Goal: Task Accomplishment & Management: Complete application form

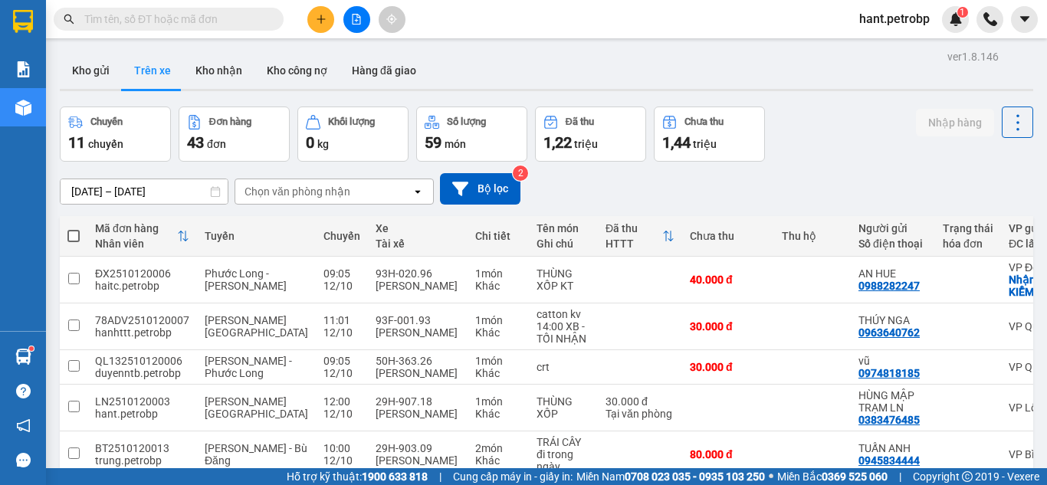
click at [333, 173] on div "[DATE] – [DATE] Press the down arrow key to interact with the calendar and sele…" at bounding box center [547, 188] width 974 height 31
click at [331, 195] on div "Chọn văn phòng nhận" at bounding box center [298, 191] width 106 height 15
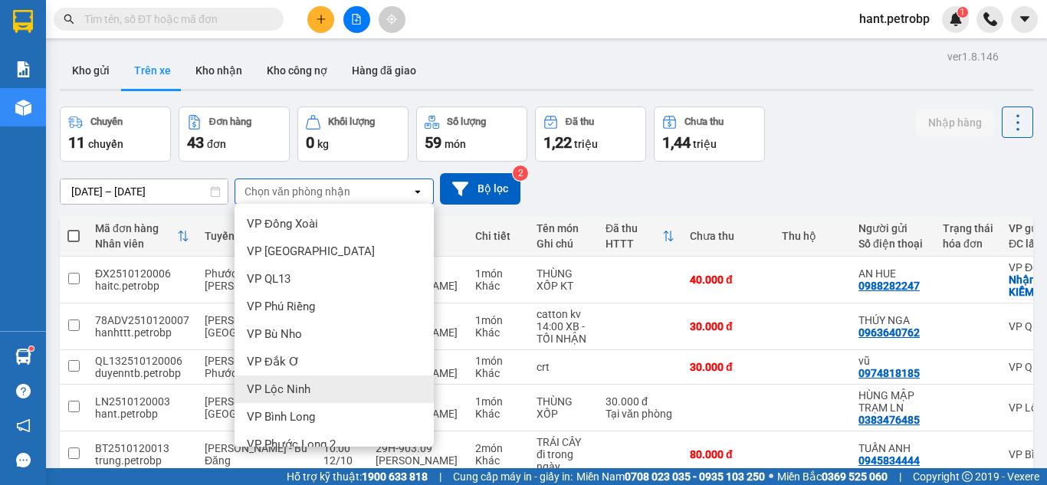
click at [290, 383] on span "VP Lộc Ninh" at bounding box center [279, 389] width 64 height 15
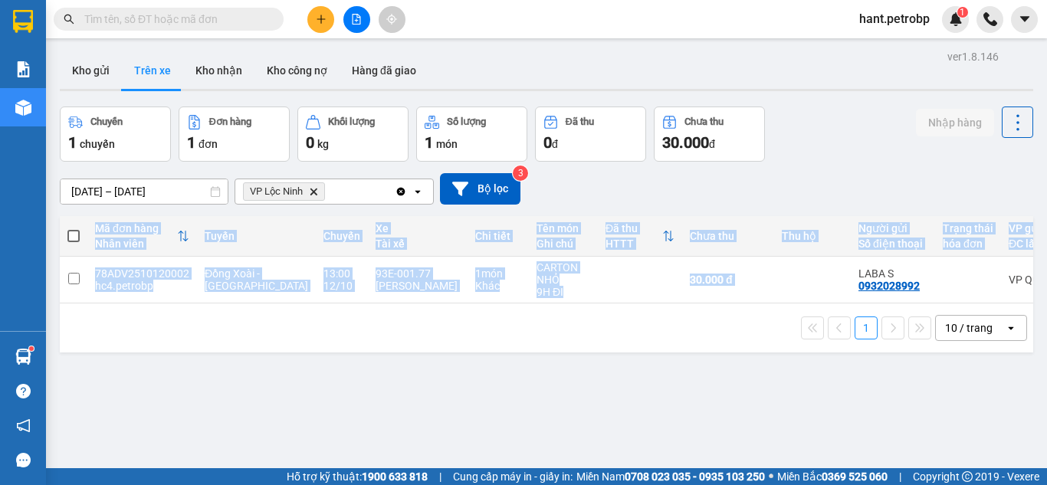
drag, startPoint x: 750, startPoint y: 303, endPoint x: 957, endPoint y: 304, distance: 207.7
click at [957, 304] on div "Mã đơn hàng Nhân viên Tuyến Chuyến Xe Tài xế Chi tiết Tên món Ghi chú Đã thu HT…" at bounding box center [547, 259] width 974 height 87
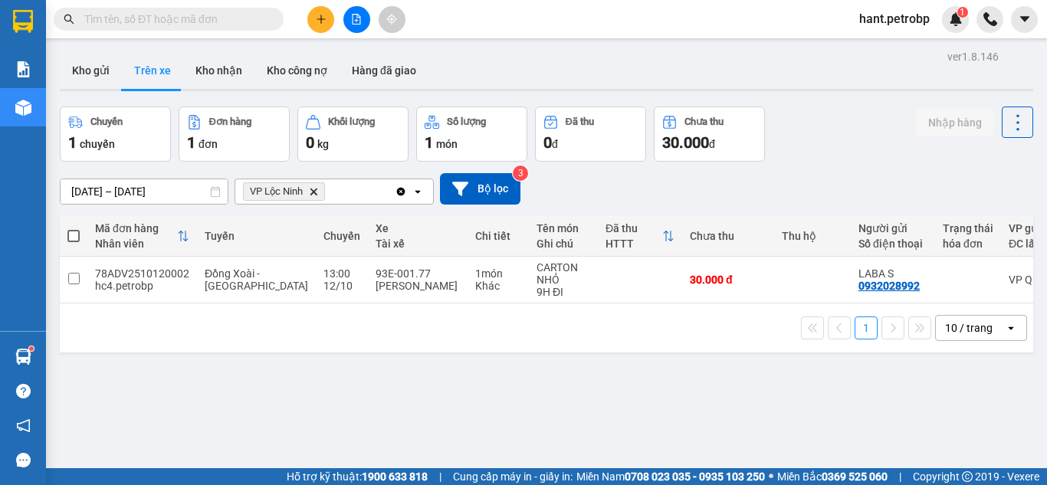
click at [656, 364] on div "ver 1.8.146 Kho gửi Trên xe Kho nhận Kho công nợ Hàng đã giao Chuyến 1 chuyến Đ…" at bounding box center [547, 288] width 986 height 485
click at [170, 194] on input "[DATE] – [DATE]" at bounding box center [144, 191] width 167 height 25
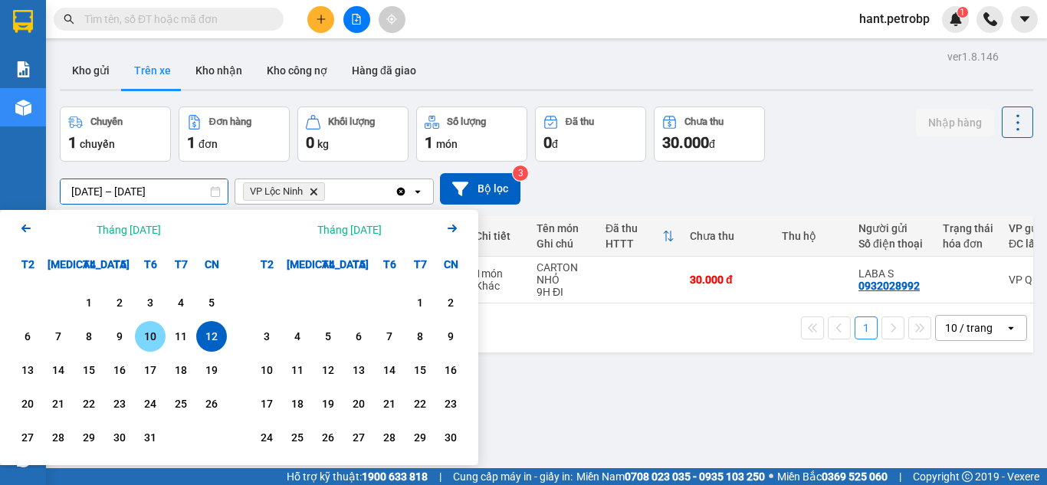
click at [147, 338] on div "10" at bounding box center [150, 336] width 21 height 18
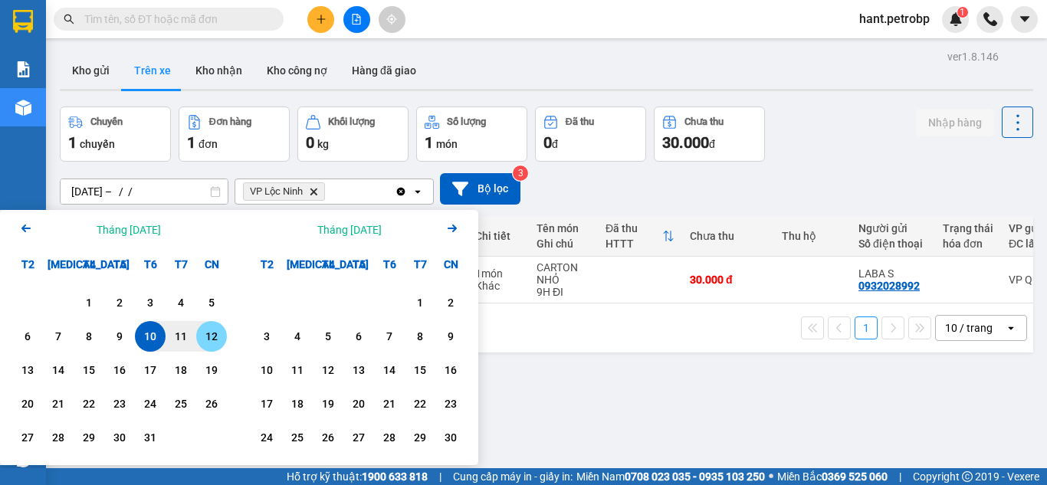
click at [212, 336] on div "12" at bounding box center [211, 336] width 21 height 18
type input "[DATE] – [DATE]"
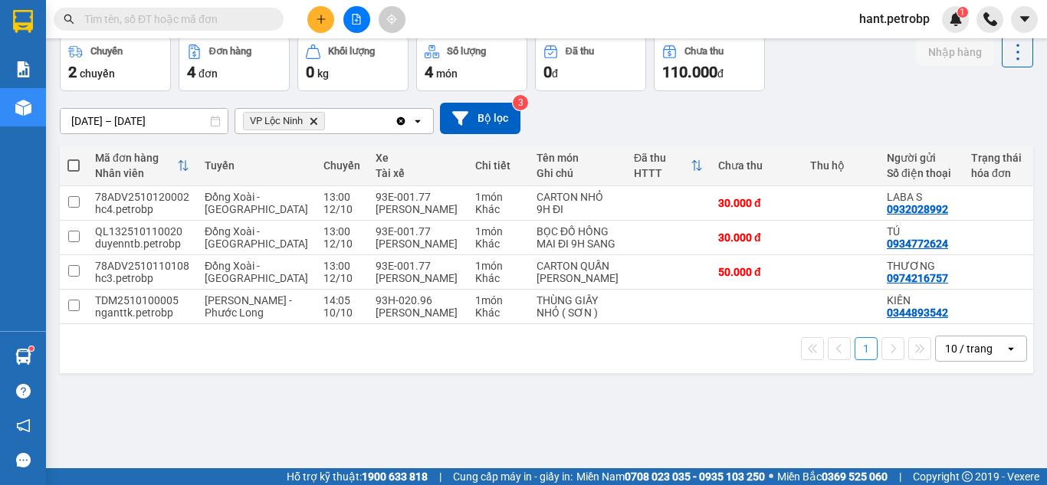
scroll to position [0, 215]
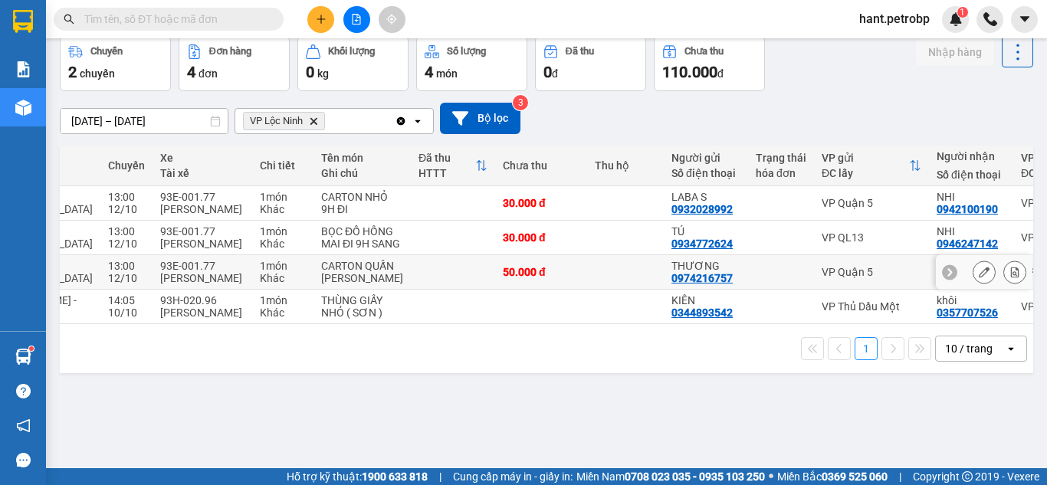
click at [1011, 278] on icon at bounding box center [1015, 272] width 8 height 11
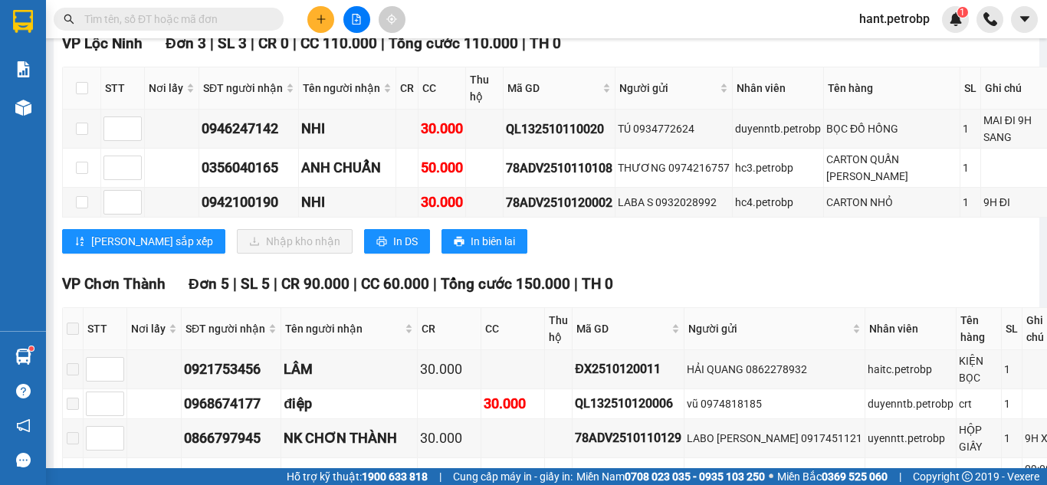
scroll to position [460, 0]
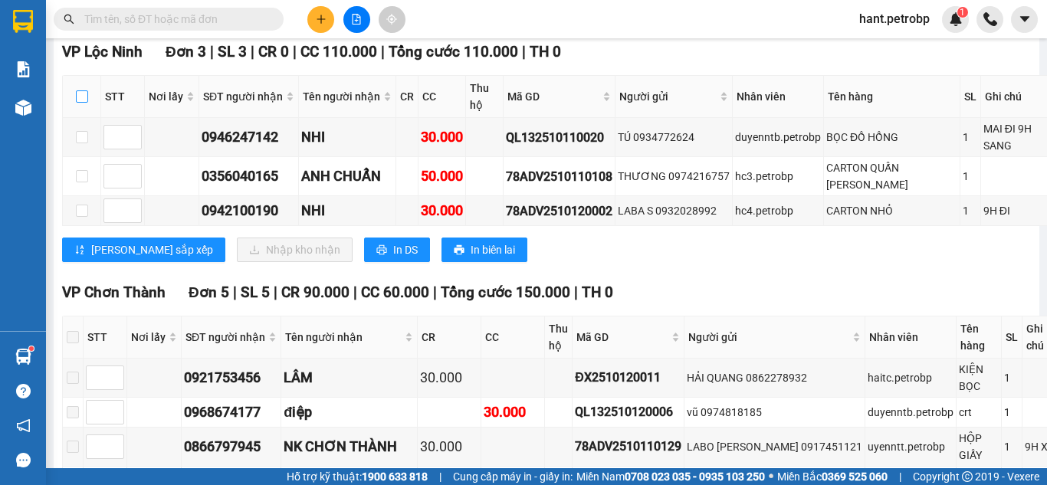
click at [78, 103] on input "checkbox" at bounding box center [82, 96] width 12 height 12
checkbox input "true"
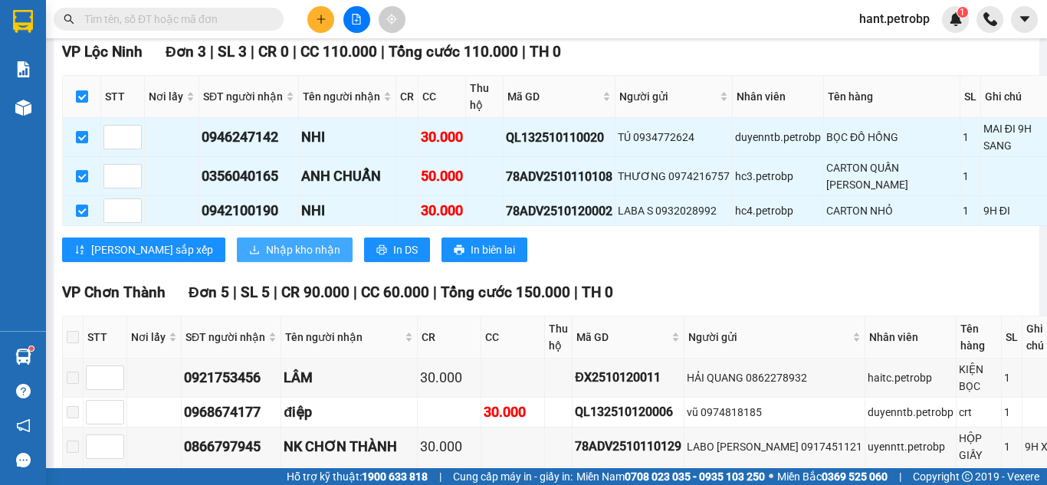
click at [266, 258] on span "Nhập kho nhận" at bounding box center [303, 249] width 74 height 17
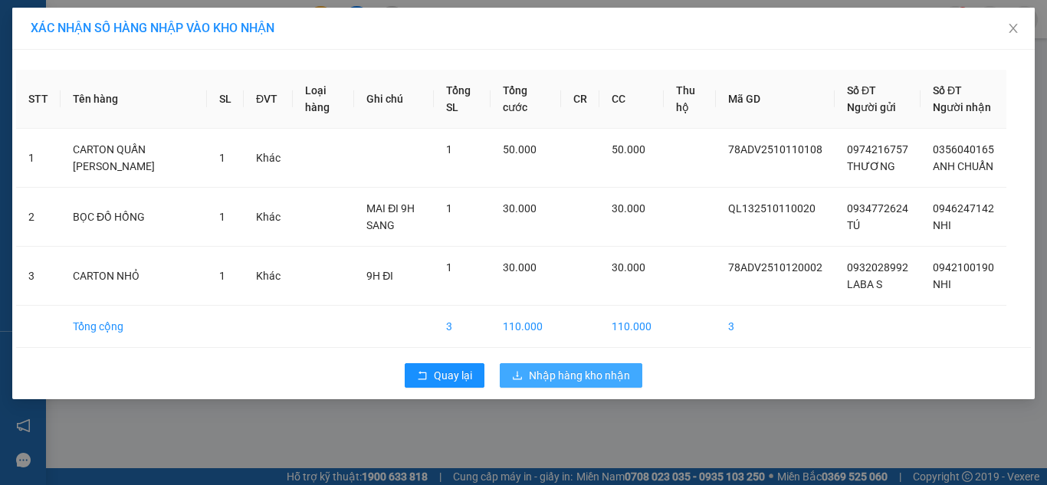
click at [585, 384] on span "Nhập hàng kho nhận" at bounding box center [579, 375] width 101 height 17
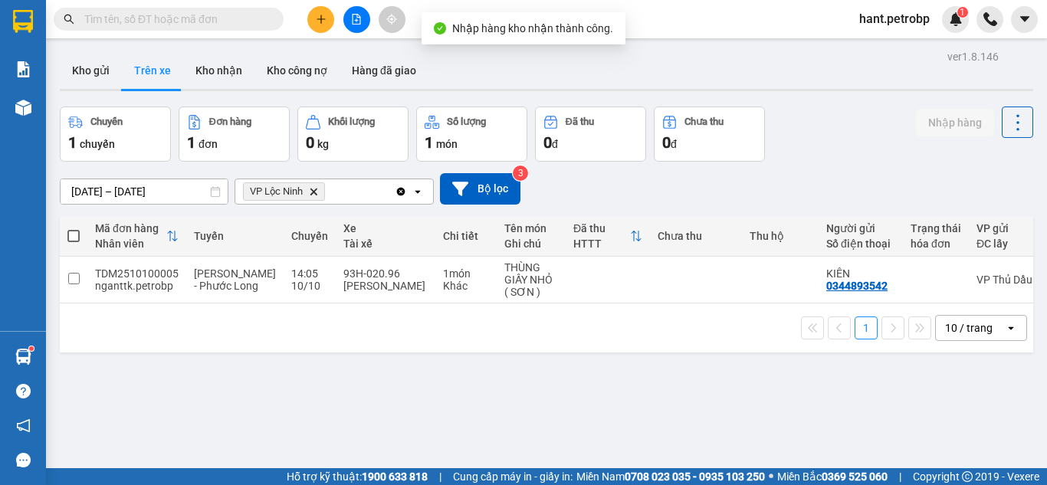
scroll to position [0, 293]
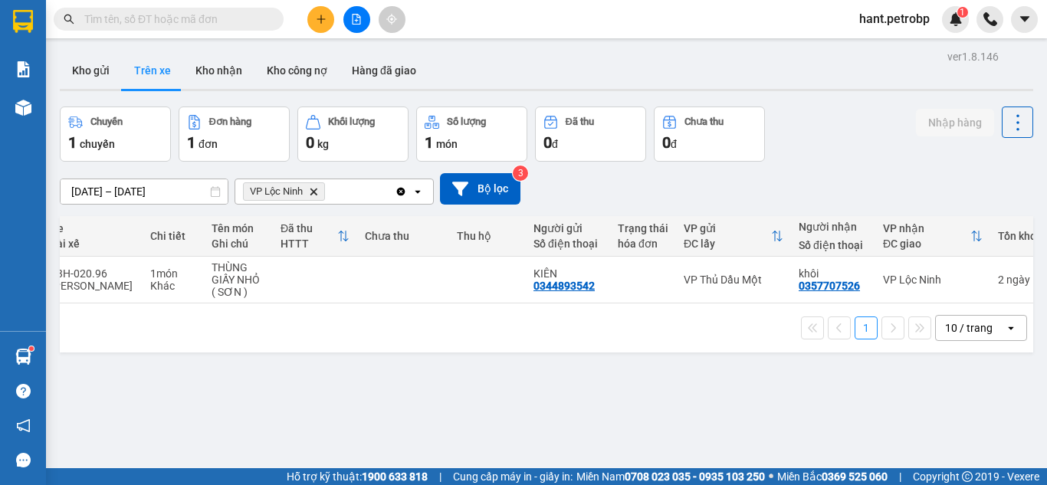
click at [320, 20] on icon "plus" at bounding box center [321, 19] width 11 height 11
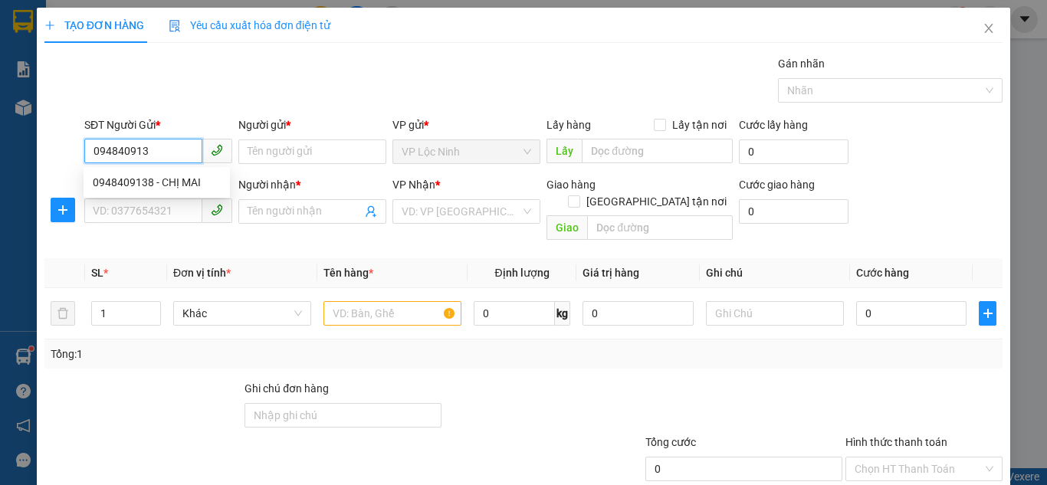
type input "0948409138"
click at [134, 189] on div "0948409138 - CHỊ MAI" at bounding box center [157, 182] width 128 height 17
type input "CHỊ MAI"
type input "0907077771"
type input "BÉ THÚY"
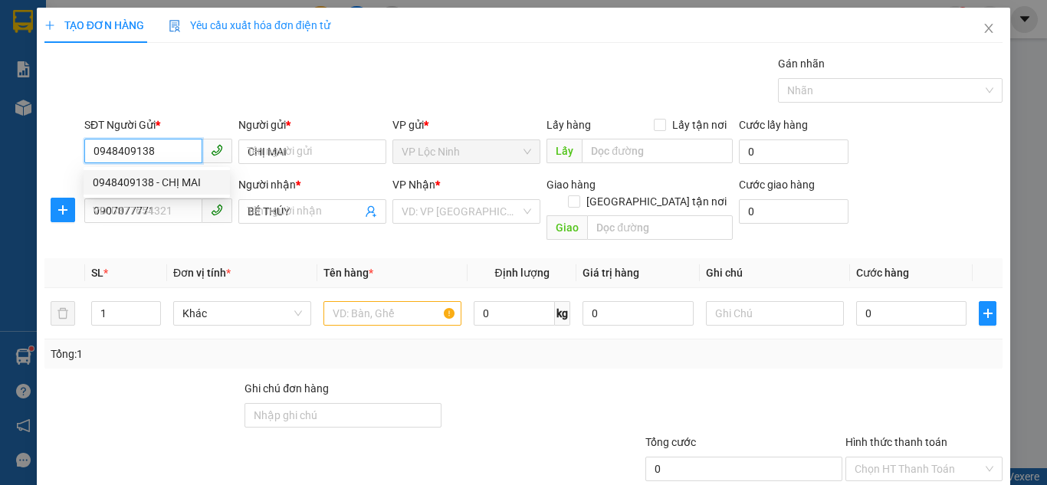
type input "40.000"
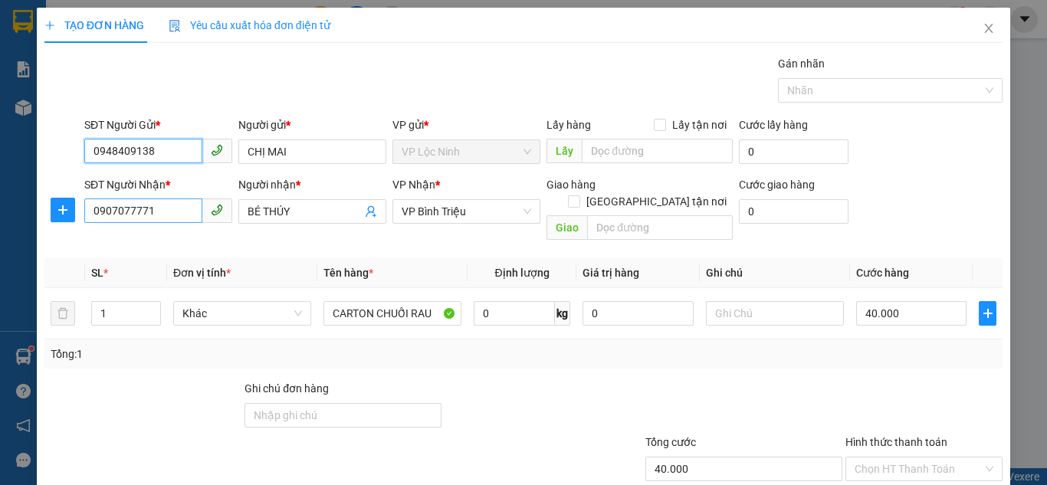
type input "0948409138"
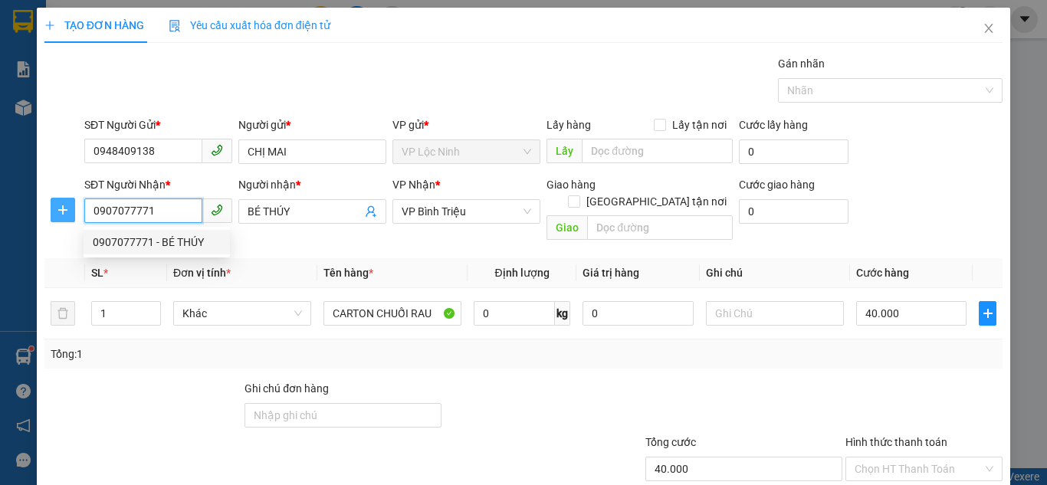
drag, startPoint x: 179, startPoint y: 213, endPoint x: 73, endPoint y: 217, distance: 105.9
click at [73, 217] on div "SĐT Người Nhận * 0907077771 Người nhận * BÉ THÚY VP Nhận * VP [PERSON_NAME] hàn…" at bounding box center [523, 211] width 961 height 71
type input "0367105916"
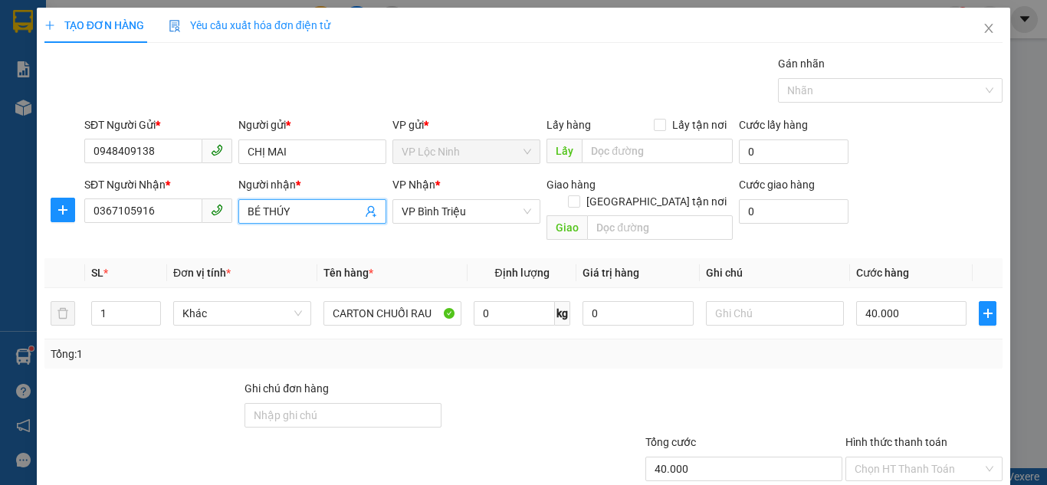
drag, startPoint x: 323, startPoint y: 212, endPoint x: 232, endPoint y: 218, distance: 90.6
click at [235, 218] on div "Người nhận * BÉ THÚY BÉ THÚY" at bounding box center [312, 211] width 154 height 71
type input "[PERSON_NAME]"
click at [64, 215] on icon "plus" at bounding box center [63, 210] width 12 height 12
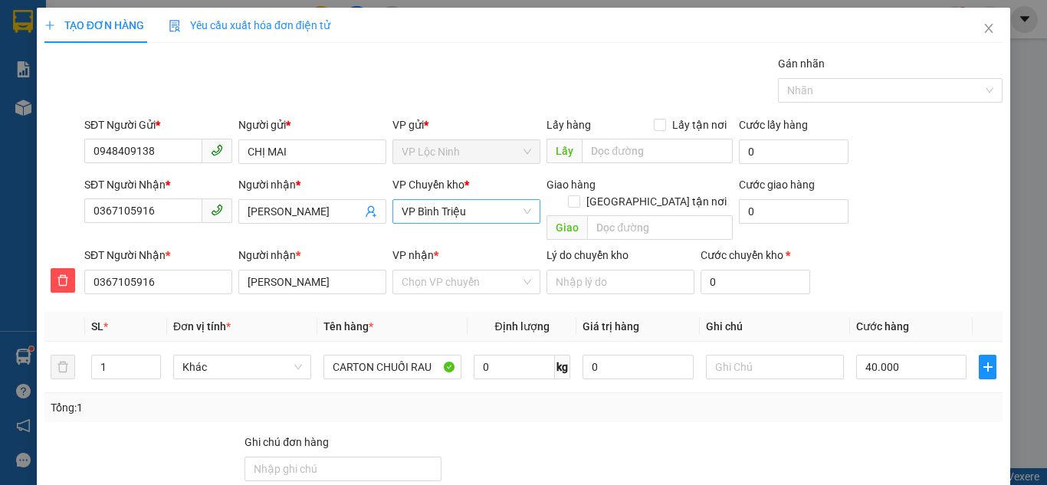
click at [457, 214] on span "VP Bình Triệu" at bounding box center [467, 211] width 130 height 23
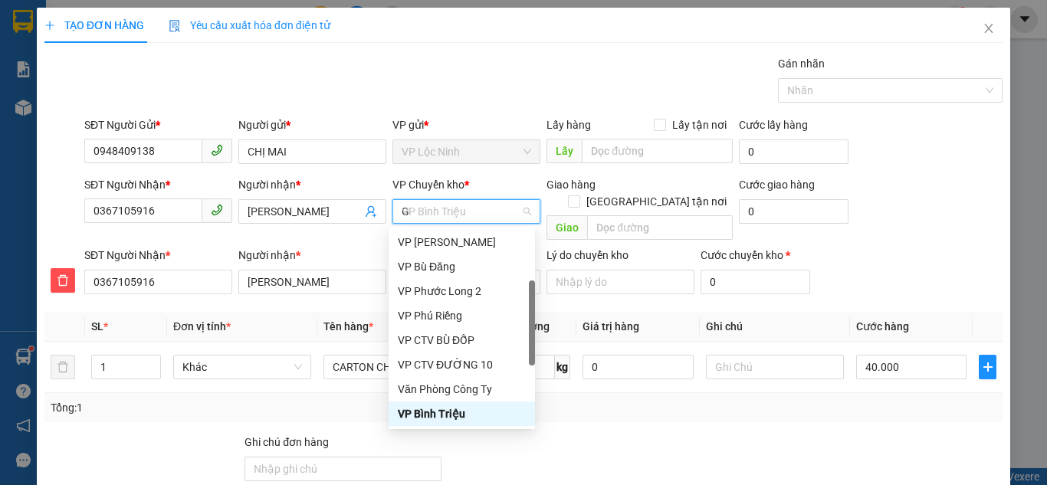
scroll to position [25, 0]
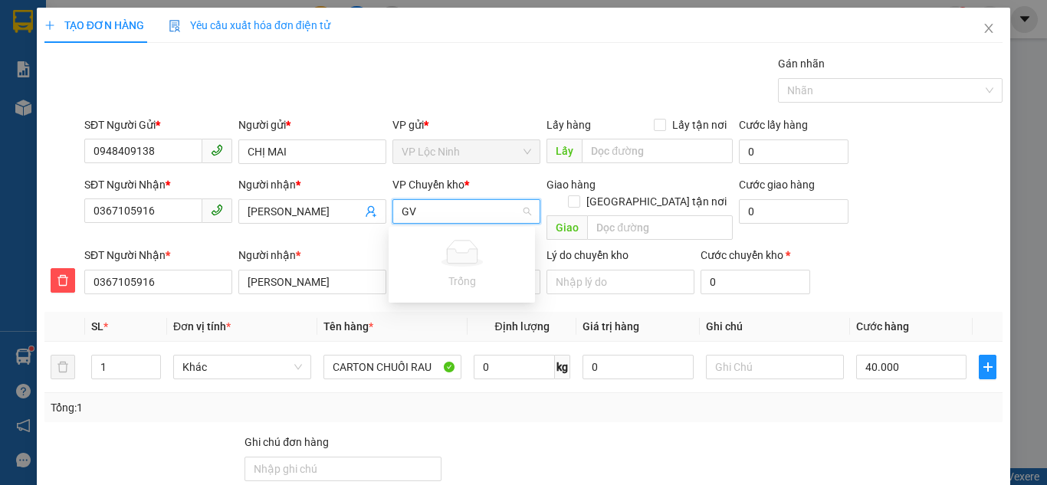
type input "G"
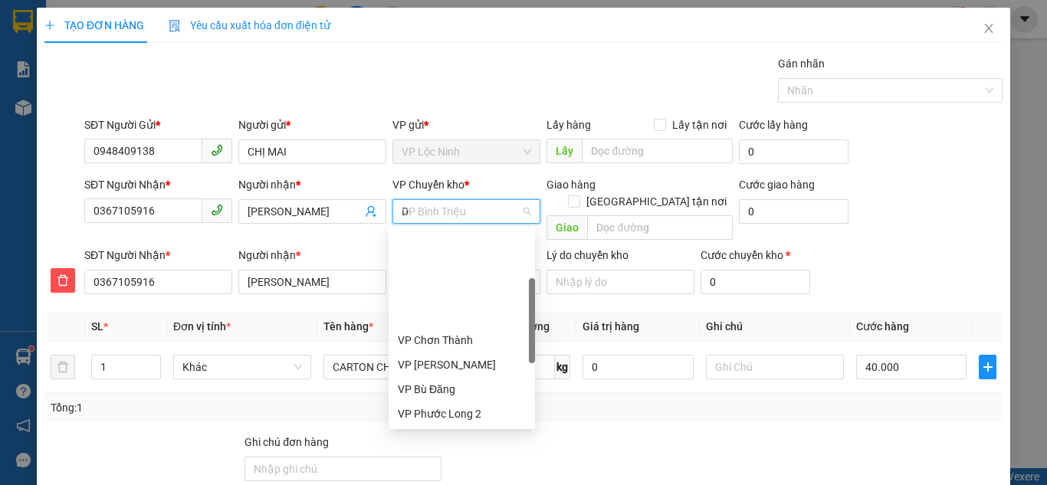
type input "D"
type input "Đ"
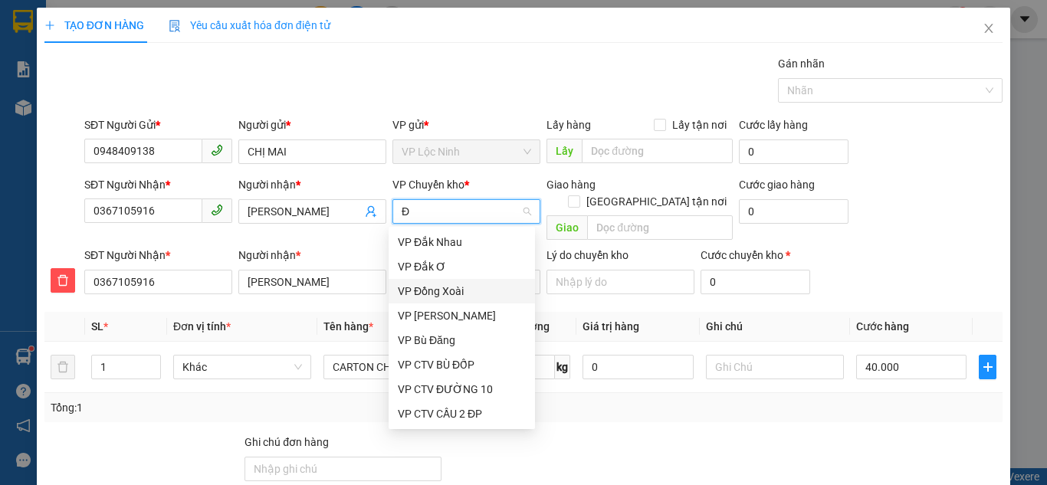
click at [419, 289] on div "VP Đồng Xoài" at bounding box center [462, 291] width 128 height 17
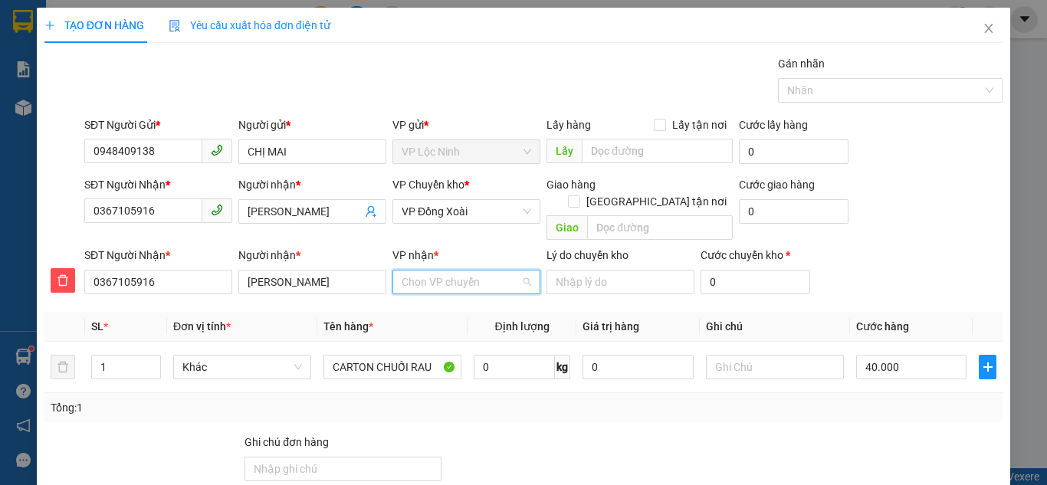
click at [438, 275] on input "VP nhận *" at bounding box center [461, 282] width 119 height 23
type input "Q5"
click at [430, 300] on div "VP Quận 5" at bounding box center [462, 295] width 128 height 17
click at [239, 402] on div "Tổng: 1" at bounding box center [523, 407] width 958 height 29
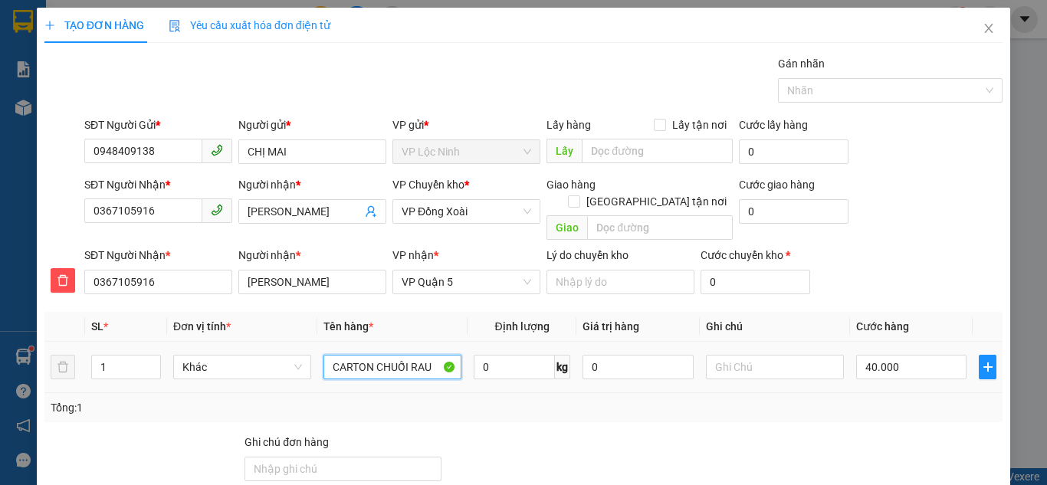
drag, startPoint x: 334, startPoint y: 352, endPoint x: 465, endPoint y: 358, distance: 130.5
click at [465, 358] on tr "1 Khác CARTON CHUỐI RAU 0 kg 0 40.000" at bounding box center [523, 367] width 958 height 51
type input "C"
type input "XE CUP"
click at [938, 355] on input "40.000" at bounding box center [911, 367] width 110 height 25
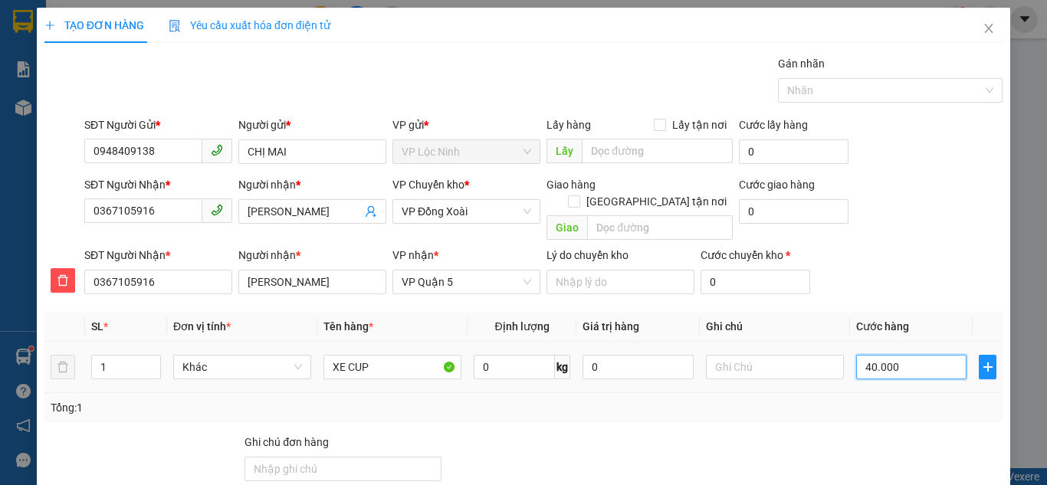
type input "3"
type input "30"
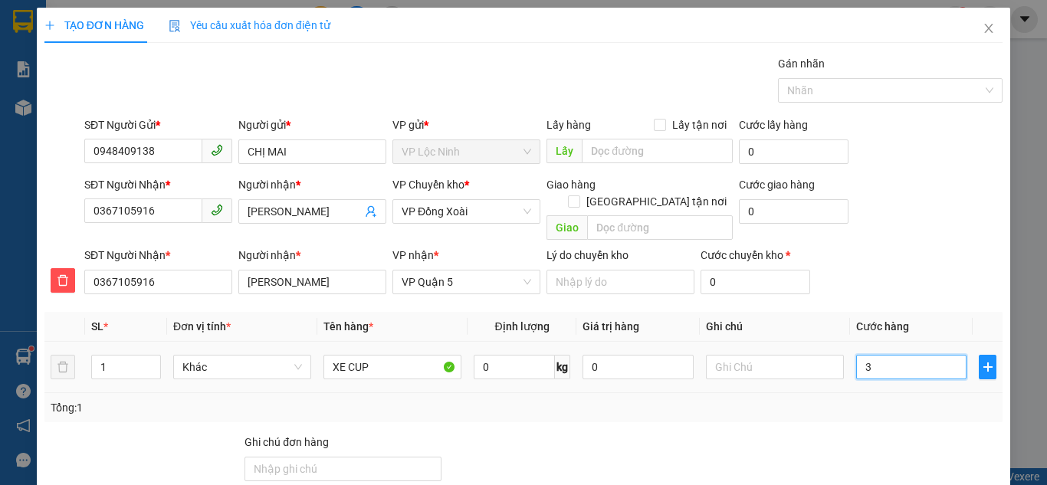
type input "30"
type input "300"
type input "300.000"
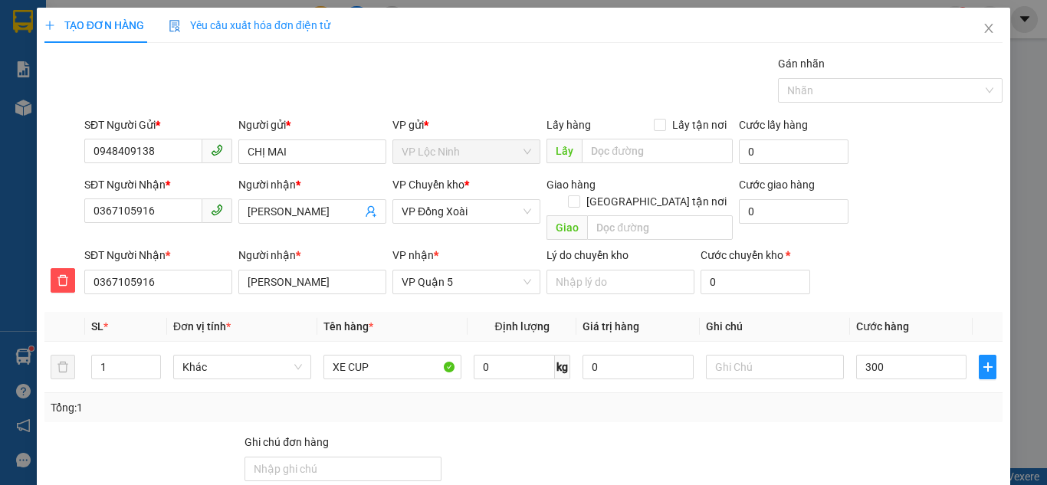
type input "300.000"
click at [935, 156] on div "SĐT Người Gửi * 0948409138 Người gửi * CHỊ MAI VP gửi * VP [PERSON_NAME] Lấy hà…" at bounding box center [543, 144] width 925 height 54
click at [884, 189] on div "SĐT Người Nhận * 0367105916 Người nhận * TRỌNG HIẾU VP Chuyển kho * VP Đồng Xoà…" at bounding box center [543, 211] width 925 height 71
click at [903, 192] on div "SĐT Người Nhận * 0367105916 Người nhận * TRỌNG HIẾU VP Chuyển kho * VP Đồng Xoà…" at bounding box center [543, 211] width 925 height 71
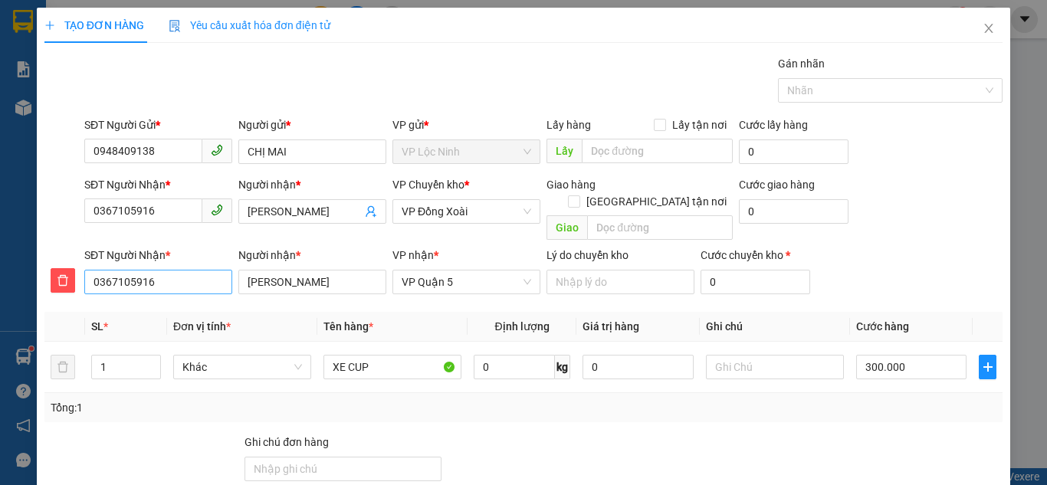
scroll to position [77, 0]
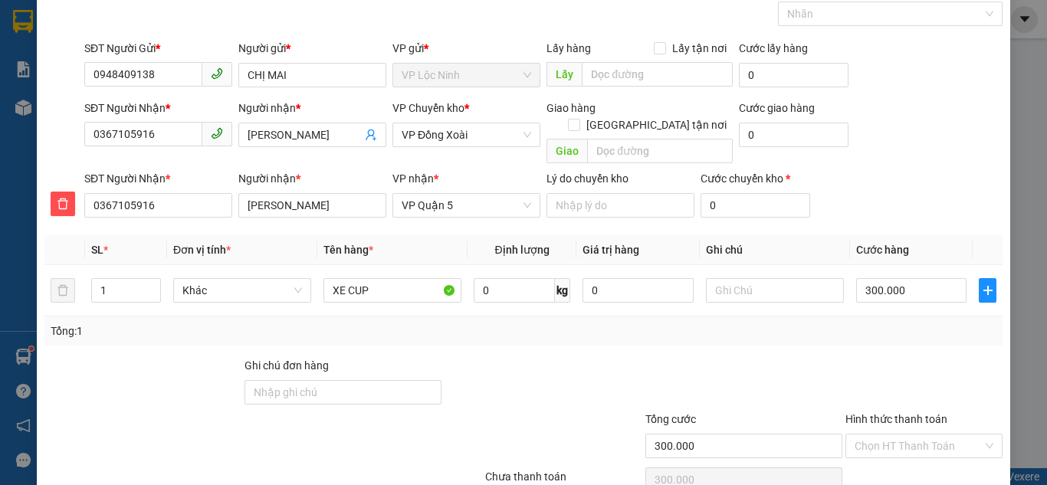
click at [943, 149] on div "SĐT Người Nhận * 0367105916 Người nhận * TRỌNG HIẾU VP Chuyển kho * VP Đồng Xoà…" at bounding box center [543, 135] width 925 height 71
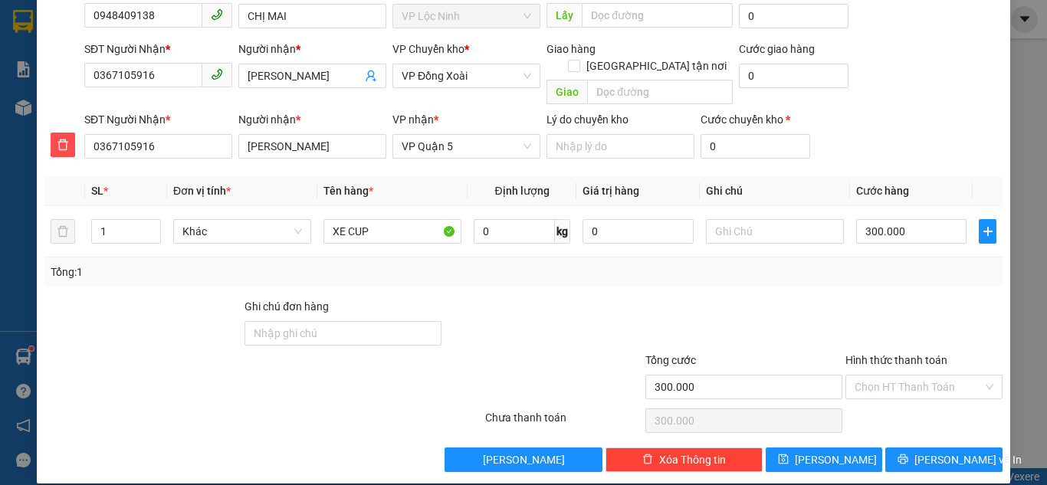
click at [879, 276] on div "Transit Pickup Surcharge Ids Transit Deliver Surcharge Ids Transit Deliver Surc…" at bounding box center [523, 196] width 958 height 553
click at [918, 111] on div "SĐT Người Nhận * 0367105916 Người nhận * TRỌNG HIẾU VP nhận * VP Quận 5 Lý do c…" at bounding box center [543, 138] width 925 height 54
click at [923, 452] on span "[PERSON_NAME] và In" at bounding box center [968, 460] width 107 height 17
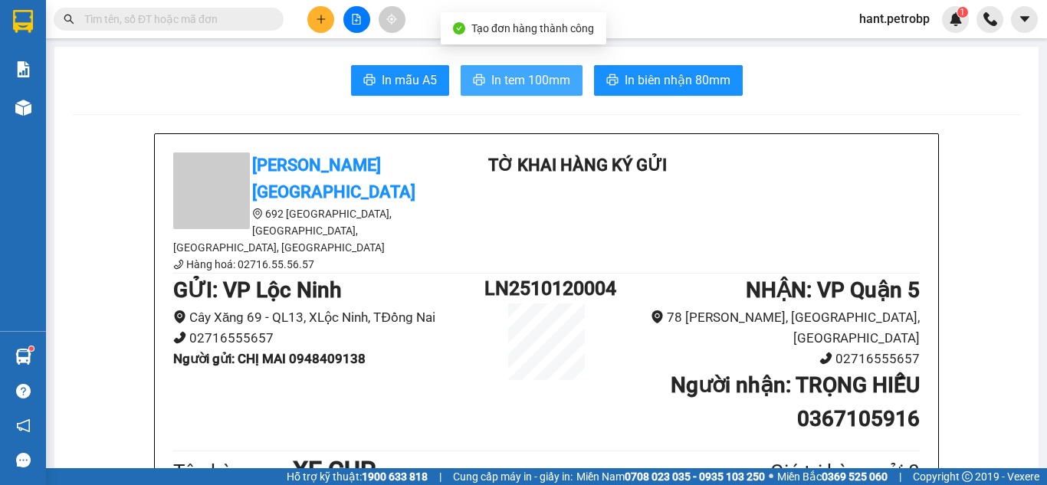
click at [521, 84] on span "In tem 100mm" at bounding box center [530, 80] width 79 height 19
click at [493, 91] on button "In tem 100mm" at bounding box center [522, 80] width 122 height 31
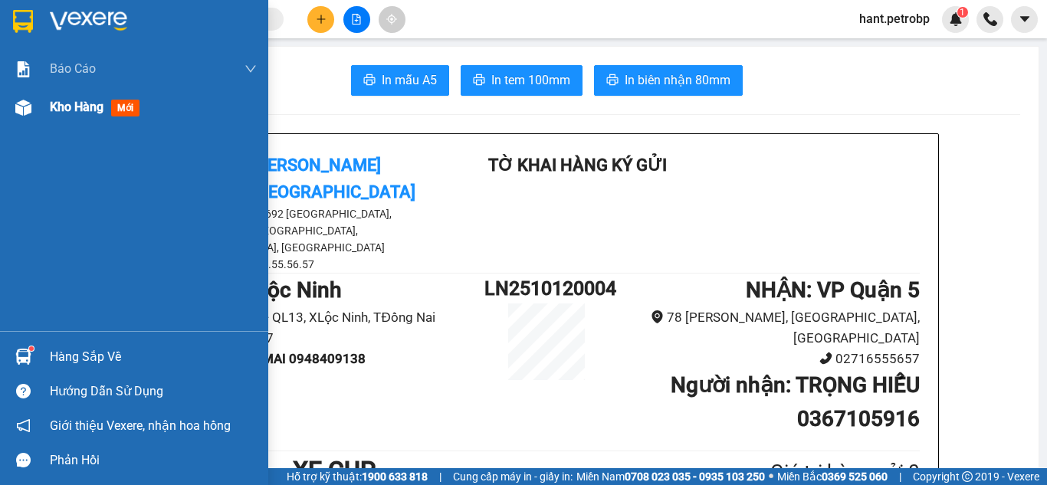
click at [25, 109] on img at bounding box center [23, 108] width 16 height 16
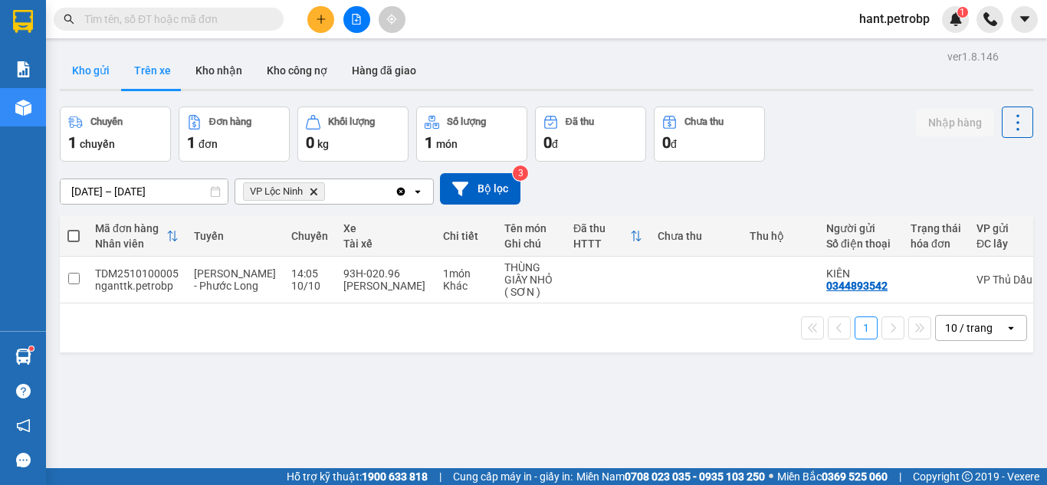
click at [82, 66] on button "Kho gửi" at bounding box center [91, 70] width 62 height 37
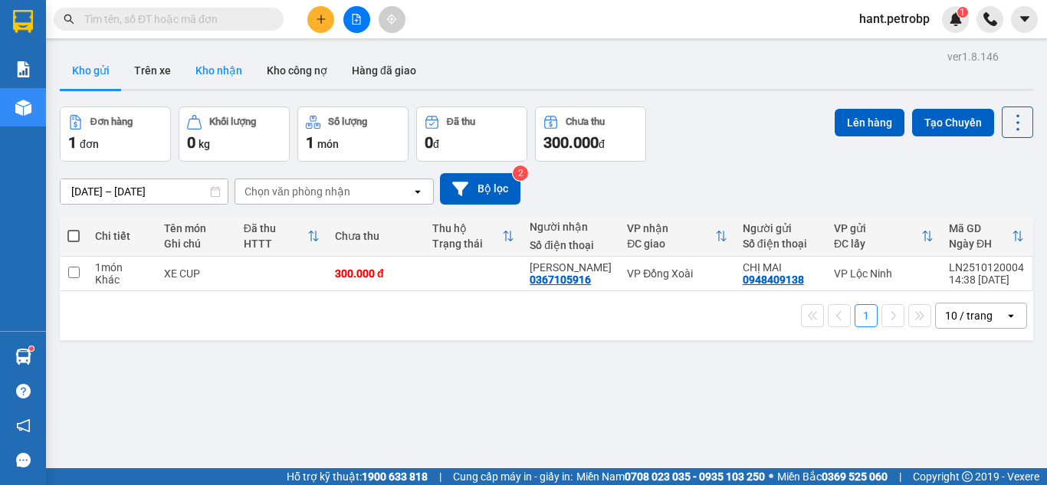
click at [214, 78] on button "Kho nhận" at bounding box center [218, 70] width 71 height 37
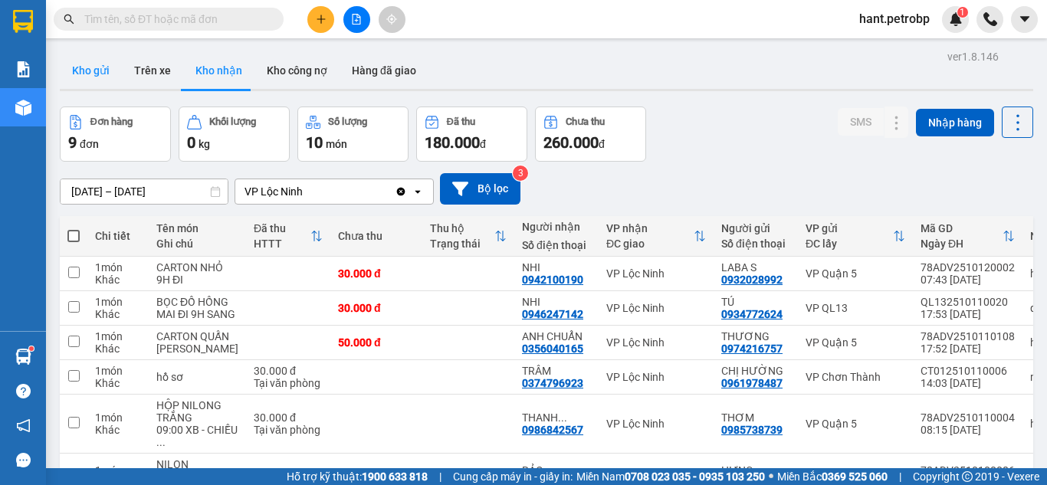
drag, startPoint x: 130, startPoint y: 60, endPoint x: 112, endPoint y: 67, distance: 19.9
click at [128, 61] on button "Trên xe" at bounding box center [152, 70] width 61 height 37
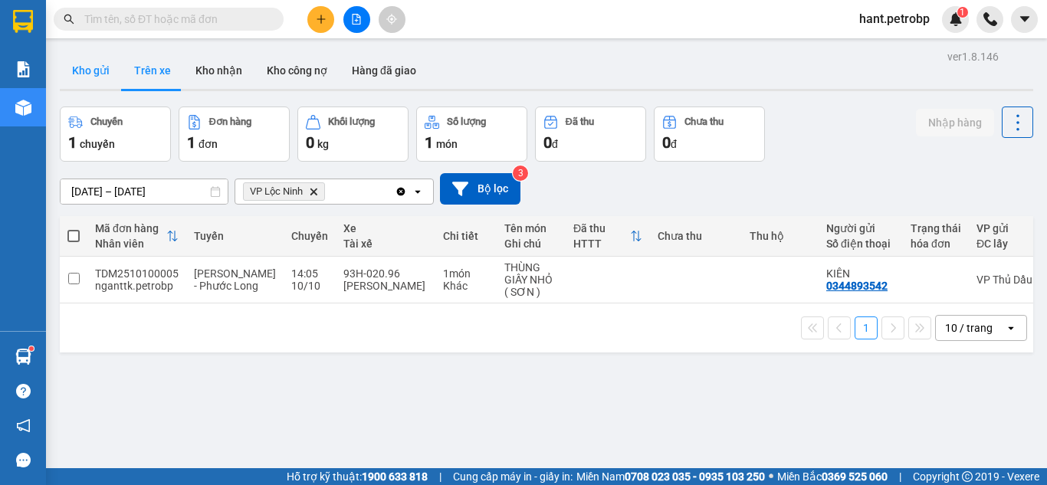
click at [107, 65] on button "Kho gửi" at bounding box center [91, 70] width 62 height 37
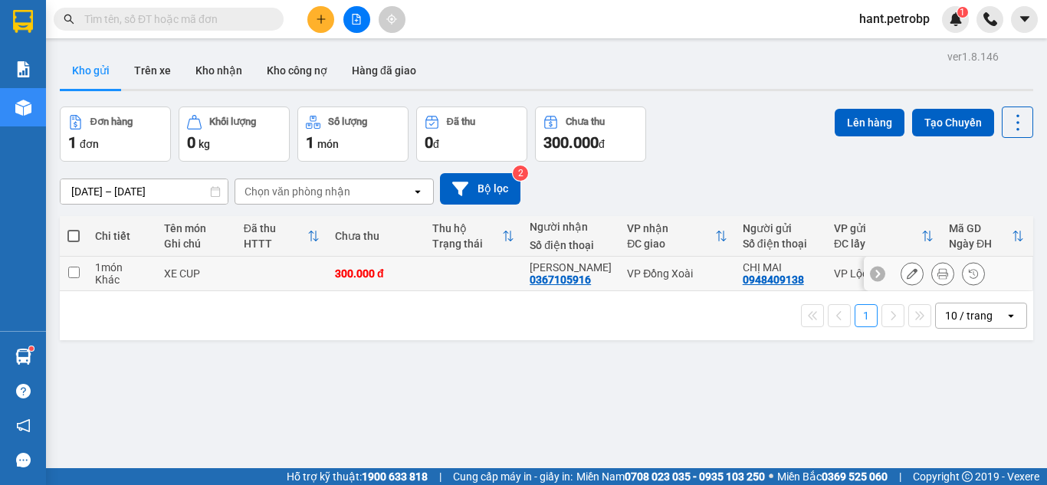
click at [69, 255] on th at bounding box center [74, 236] width 28 height 41
click at [71, 263] on td at bounding box center [74, 274] width 28 height 34
checkbox input "true"
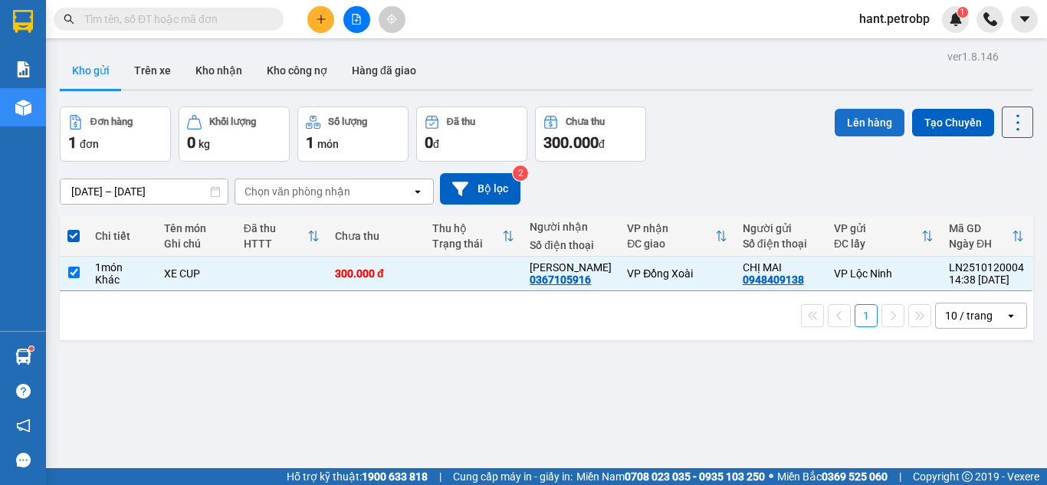
click at [872, 123] on button "Lên hàng" at bounding box center [870, 123] width 70 height 28
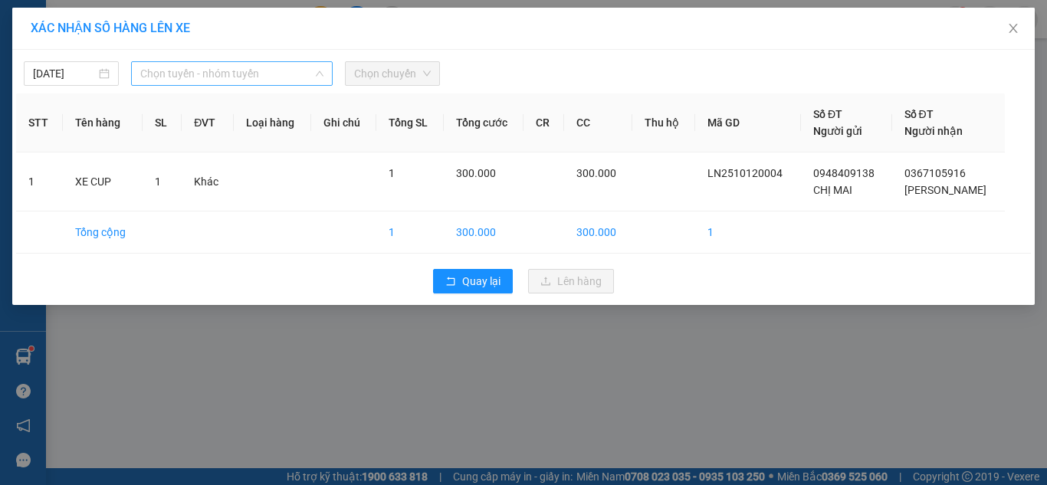
click at [235, 71] on span "Chọn tuyến - nhóm tuyến" at bounding box center [231, 73] width 183 height 23
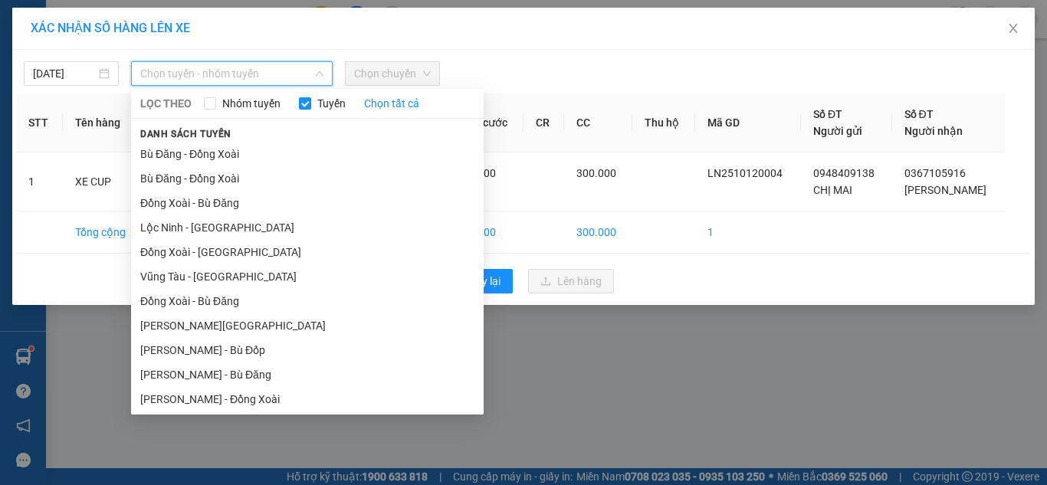
scroll to position [224, 0]
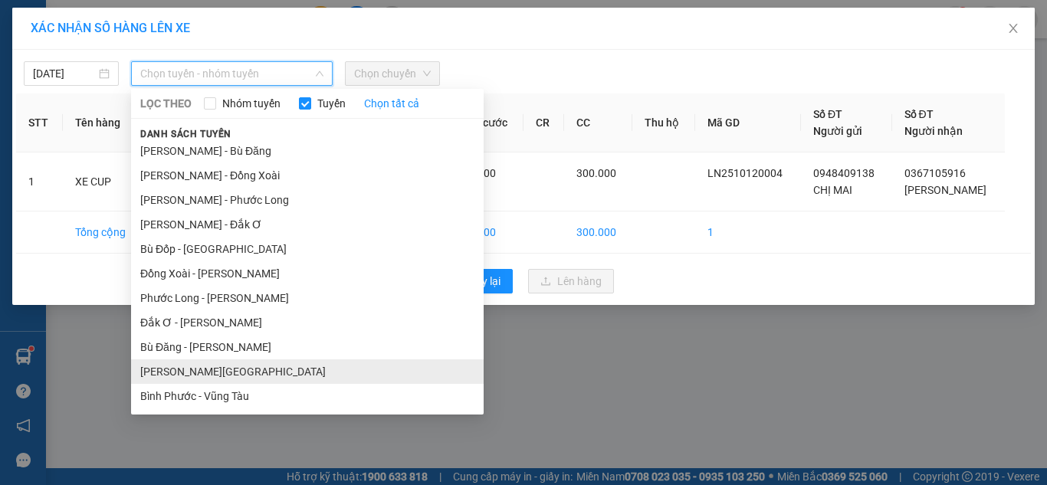
click at [182, 377] on li "[PERSON_NAME][GEOGRAPHIC_DATA]" at bounding box center [307, 372] width 353 height 25
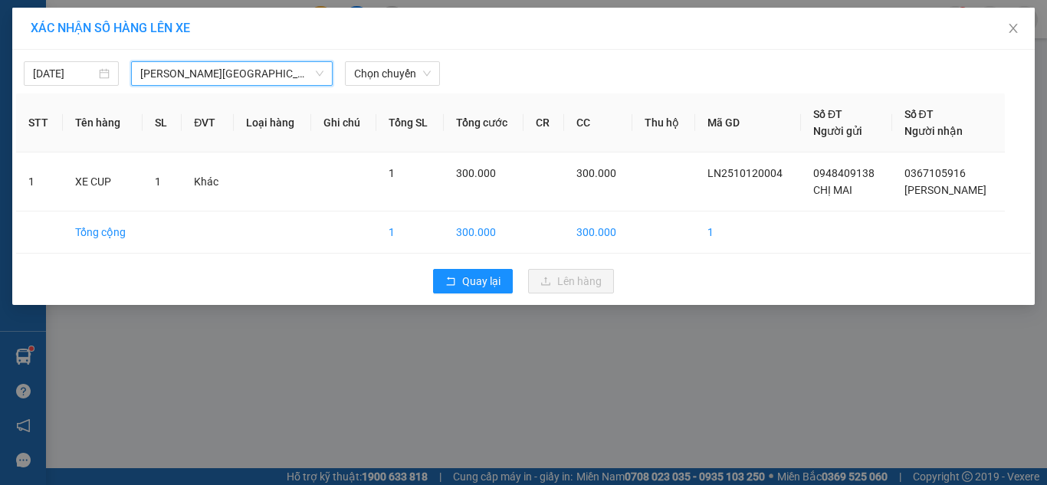
click at [230, 77] on span "[PERSON_NAME][GEOGRAPHIC_DATA]" at bounding box center [231, 73] width 183 height 23
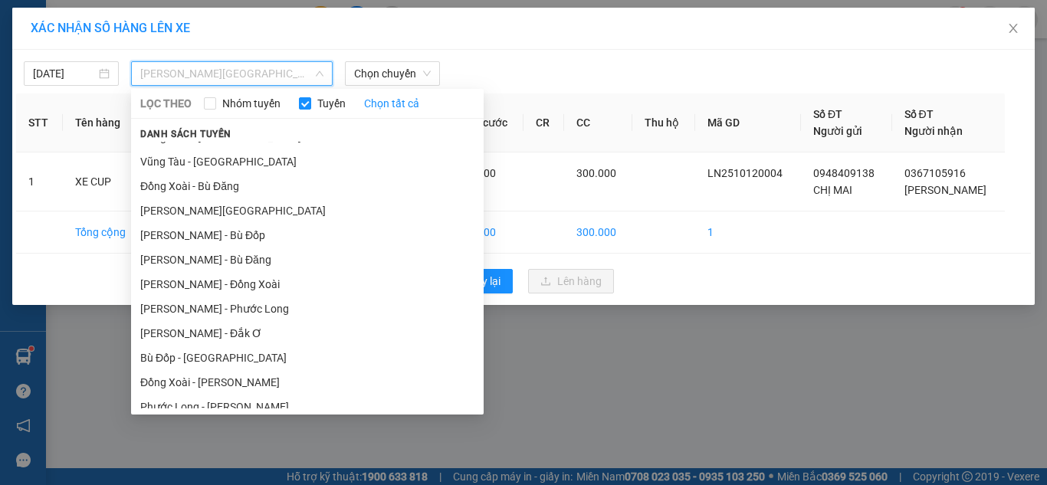
scroll to position [0, 0]
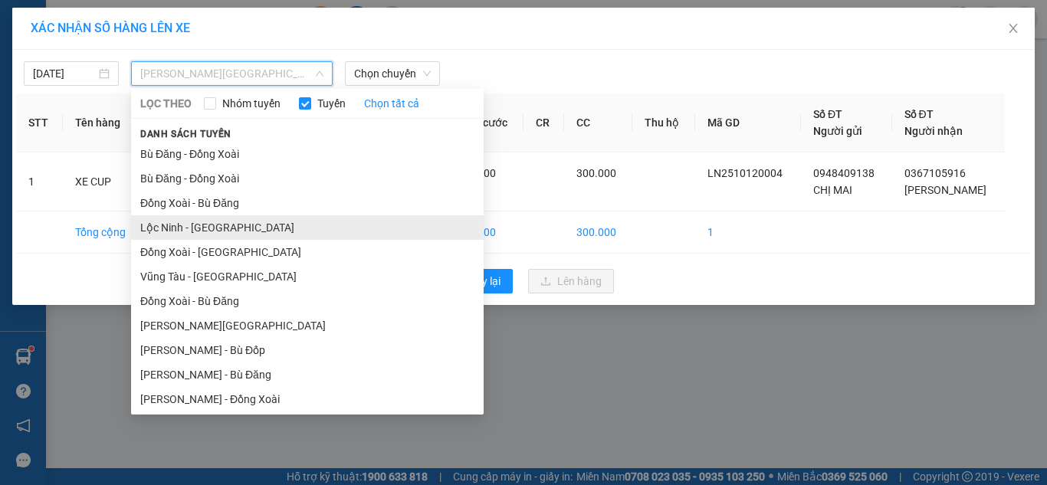
click at [200, 228] on li "Lộc Ninh - [GEOGRAPHIC_DATA]" at bounding box center [307, 227] width 353 height 25
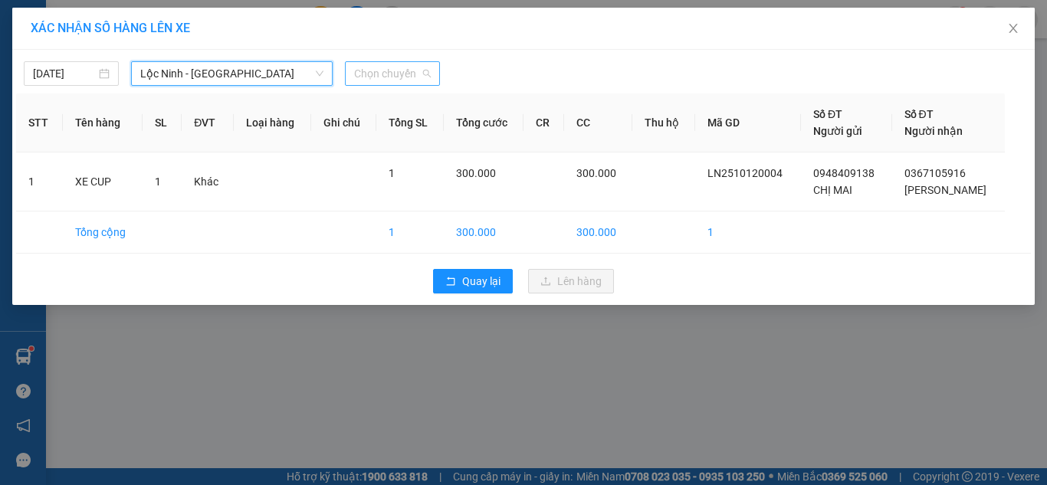
click at [386, 64] on span "Chọn chuyến" at bounding box center [392, 73] width 77 height 23
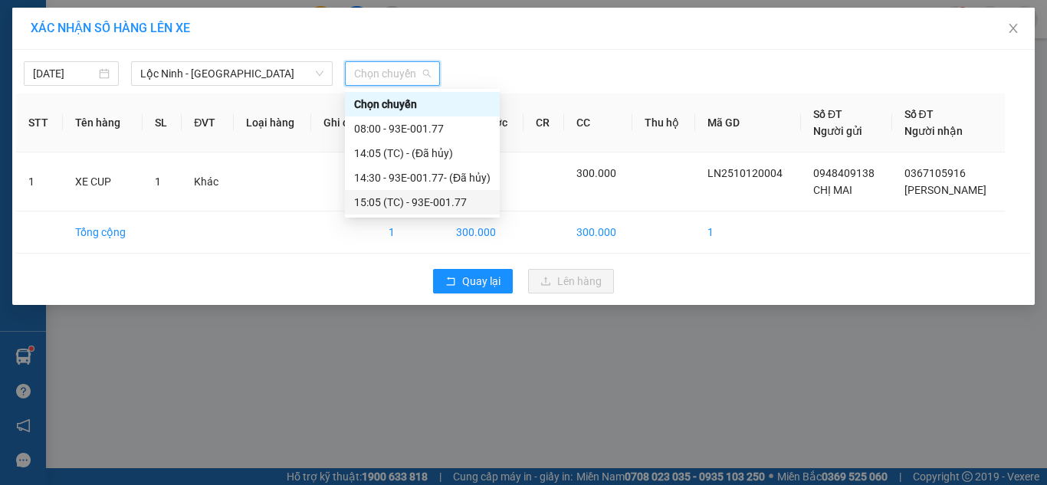
click at [422, 202] on div "15:05 (TC) - 93E-001.77" at bounding box center [422, 202] width 136 height 17
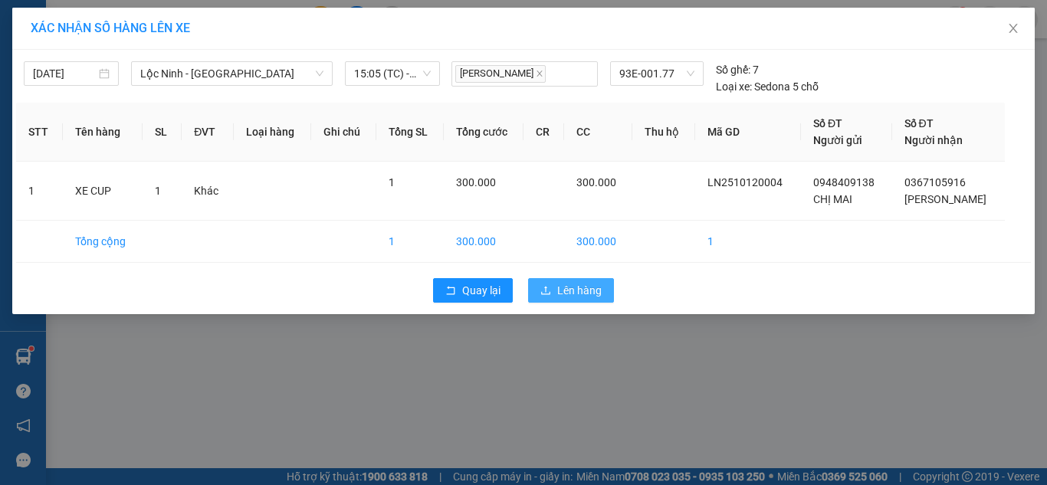
click at [564, 289] on span "Lên hàng" at bounding box center [579, 290] width 44 height 17
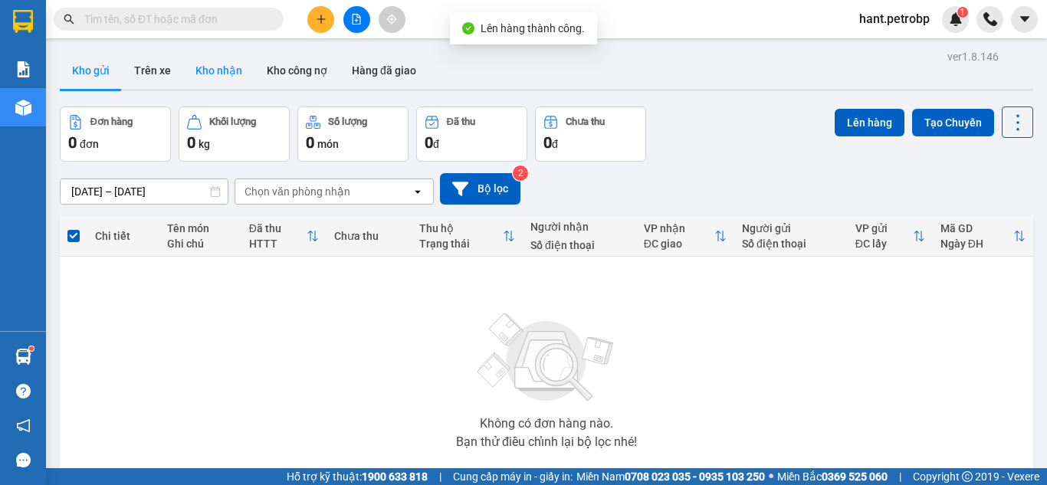
click at [239, 74] on button "Kho nhận" at bounding box center [218, 70] width 71 height 37
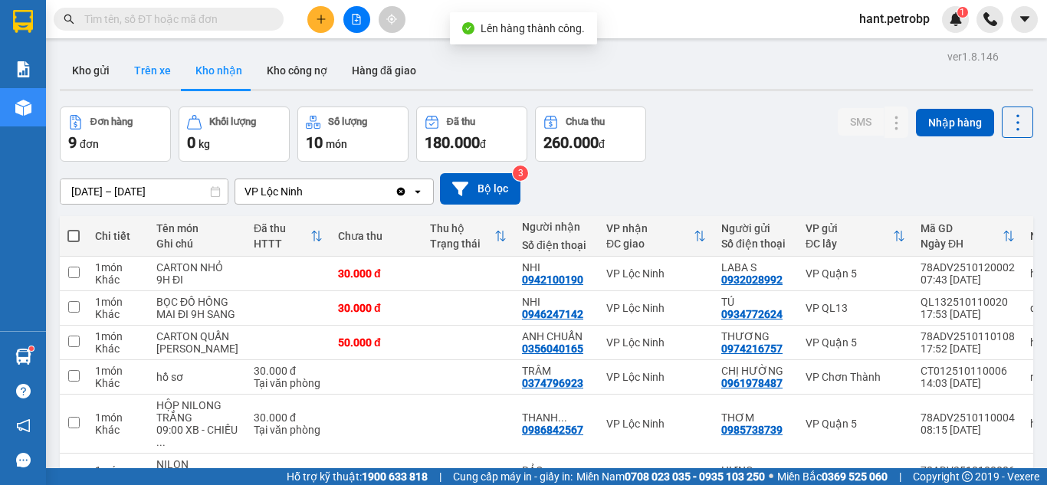
click at [162, 71] on button "Trên xe" at bounding box center [152, 70] width 61 height 37
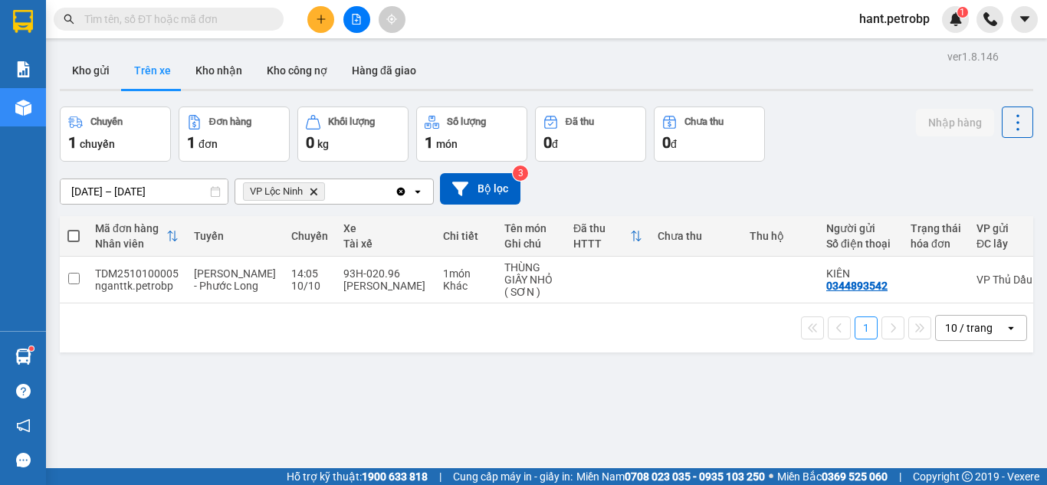
click at [310, 196] on span "VP Lộc Ninh Delete" at bounding box center [284, 191] width 82 height 18
click at [314, 194] on icon "VP Lộc Ninh, close by backspace" at bounding box center [313, 191] width 7 height 7
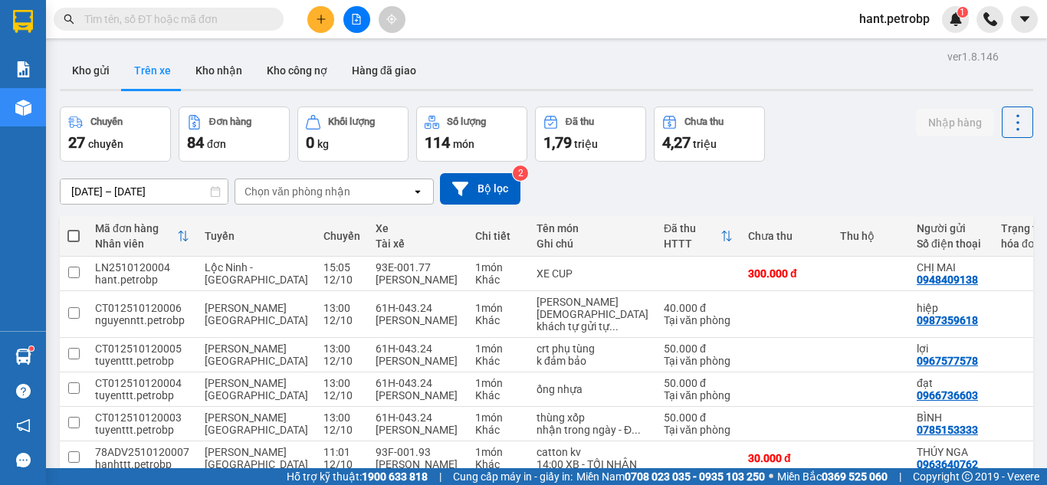
click at [347, 192] on div "Chọn văn phòng nhận" at bounding box center [298, 191] width 106 height 15
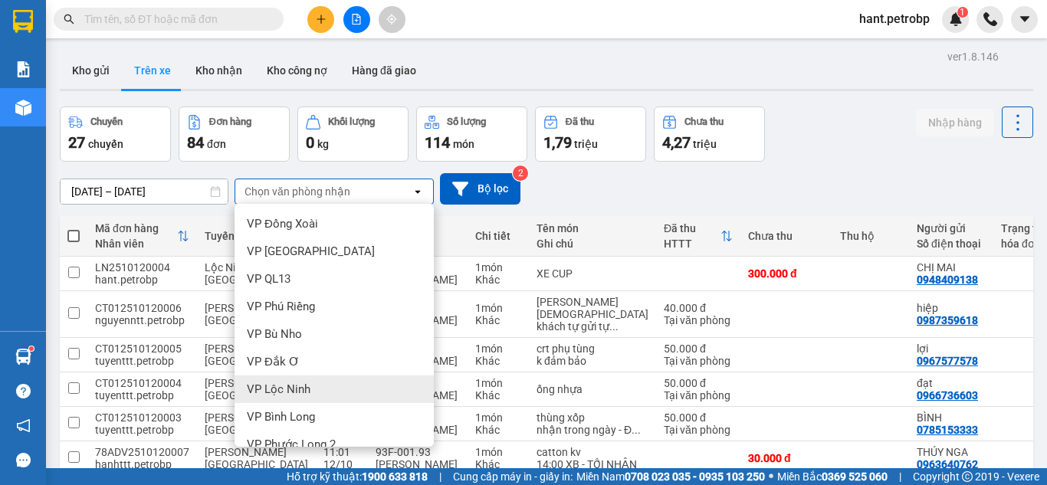
click at [335, 381] on div "VP Lộc Ninh" at bounding box center [334, 390] width 199 height 28
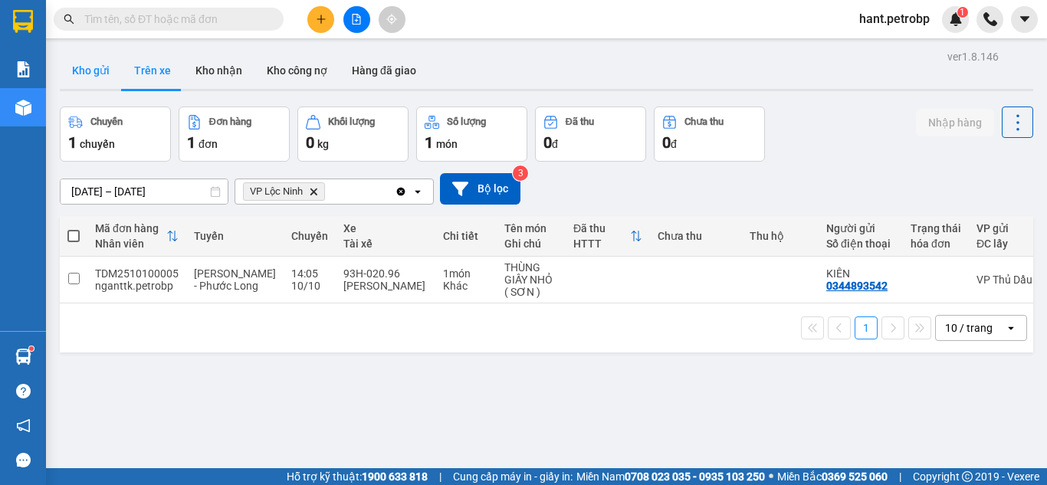
click at [95, 77] on button "Kho gửi" at bounding box center [91, 70] width 62 height 37
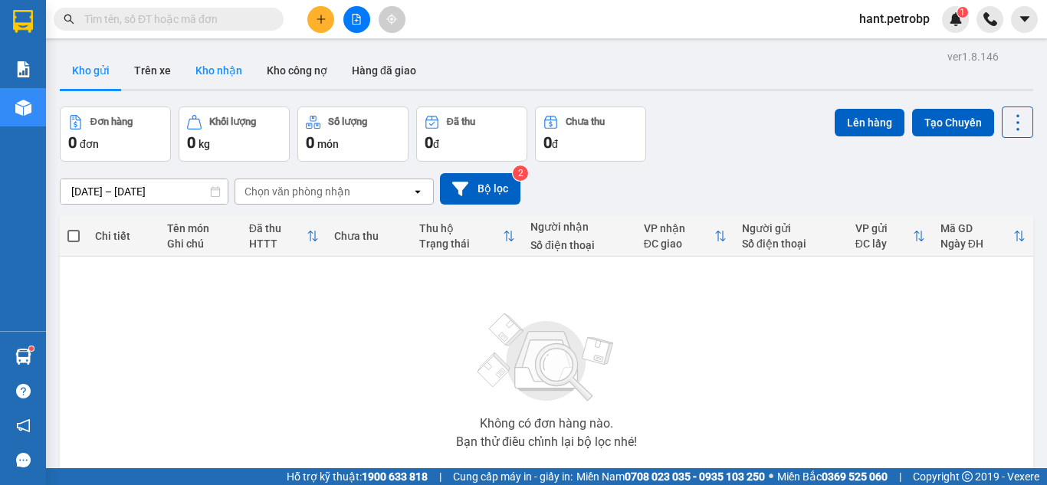
click at [191, 64] on button "Kho nhận" at bounding box center [218, 70] width 71 height 37
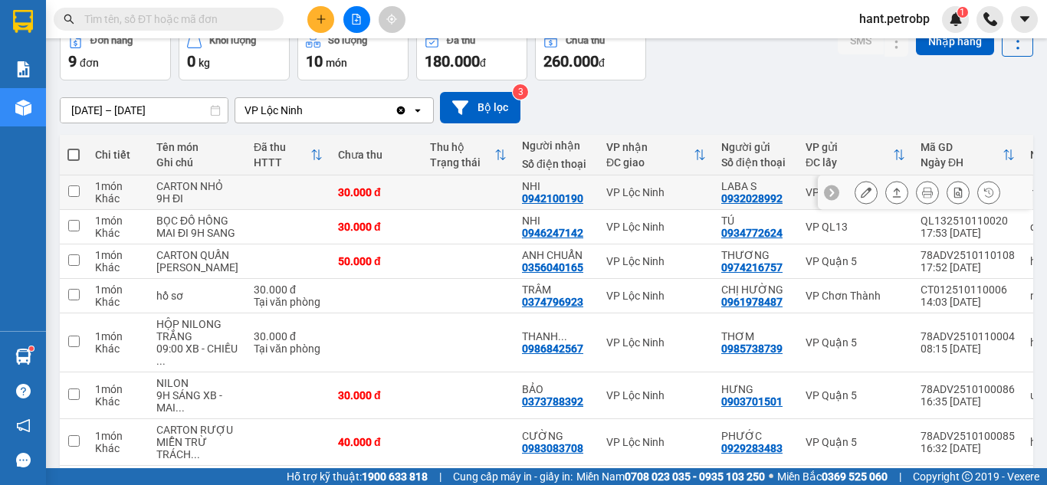
scroll to position [77, 0]
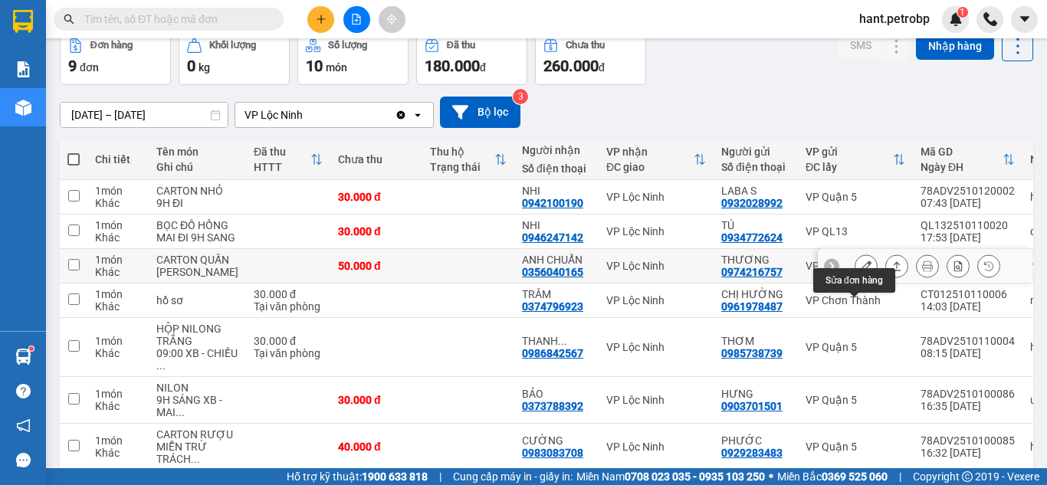
click at [861, 271] on icon at bounding box center [866, 266] width 11 height 11
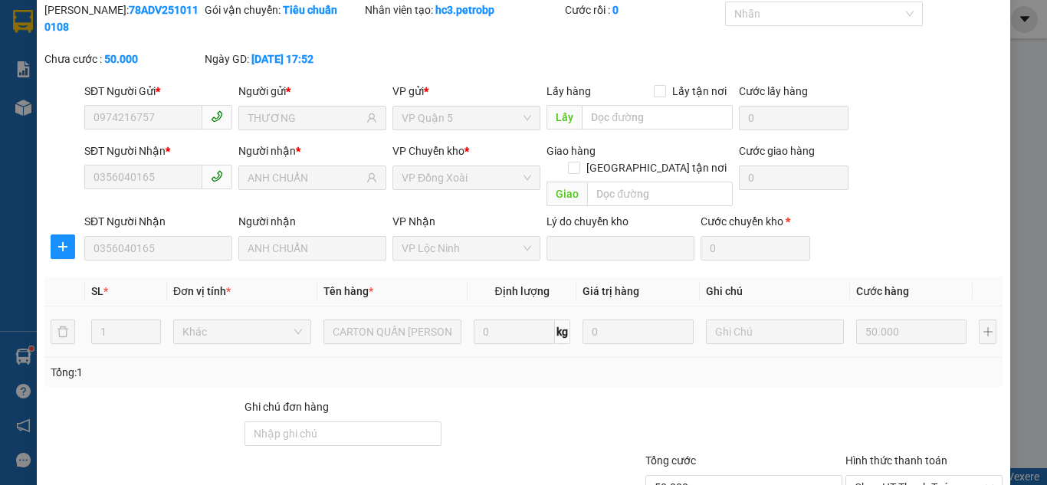
type input "0974216757"
type input "THƯƠNG"
type input "0356040165"
type input "ANH CHUẨN"
type input "50.000"
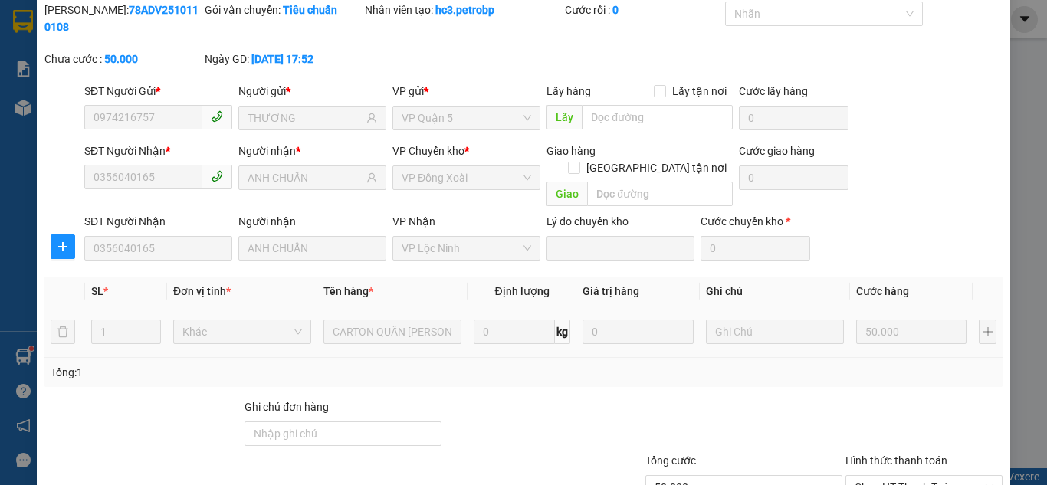
scroll to position [137, 0]
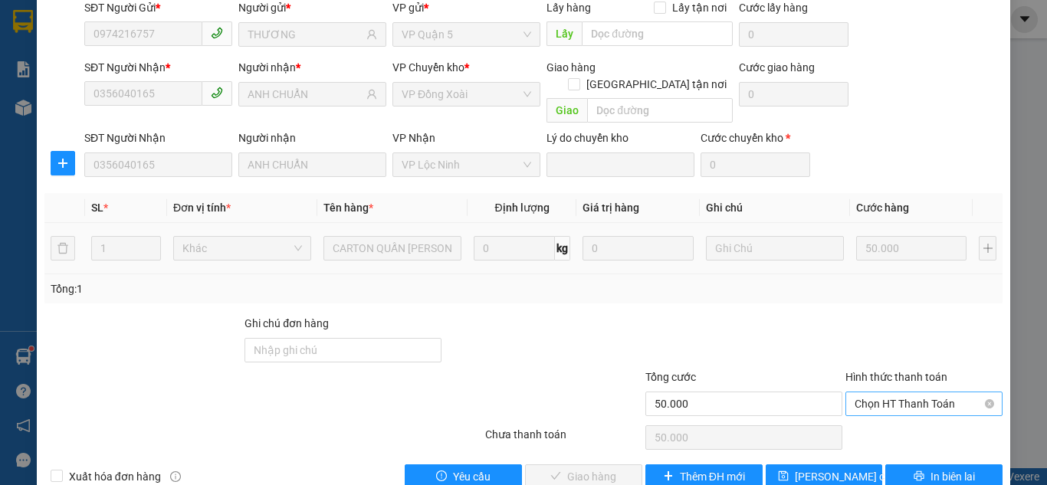
click at [881, 392] on span "Chọn HT Thanh Toán" at bounding box center [924, 403] width 139 height 23
click at [865, 395] on div "Tại văn phòng" at bounding box center [914, 400] width 137 height 17
type input "0"
click at [631, 465] on button "Giao hàng" at bounding box center [583, 477] width 117 height 25
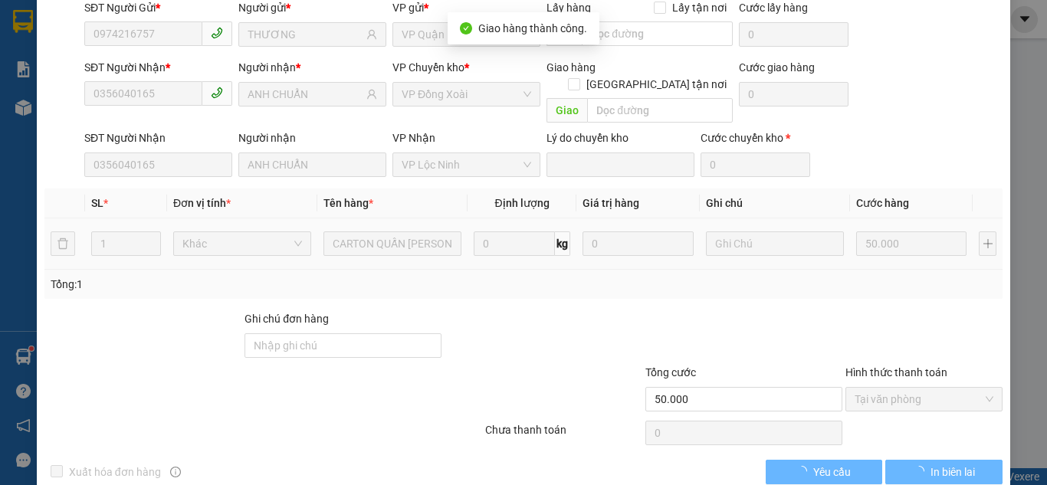
scroll to position [0, 0]
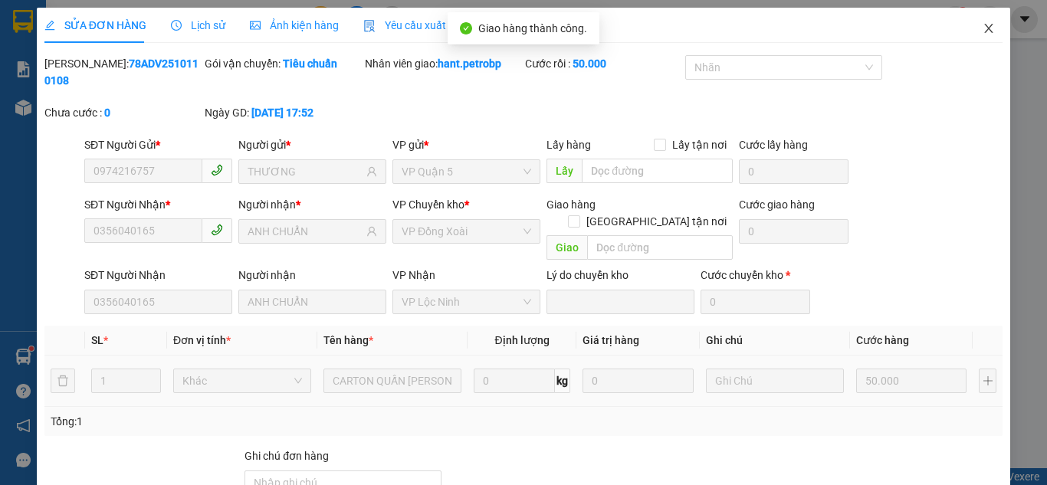
click at [983, 31] on icon "close" at bounding box center [989, 28] width 12 height 12
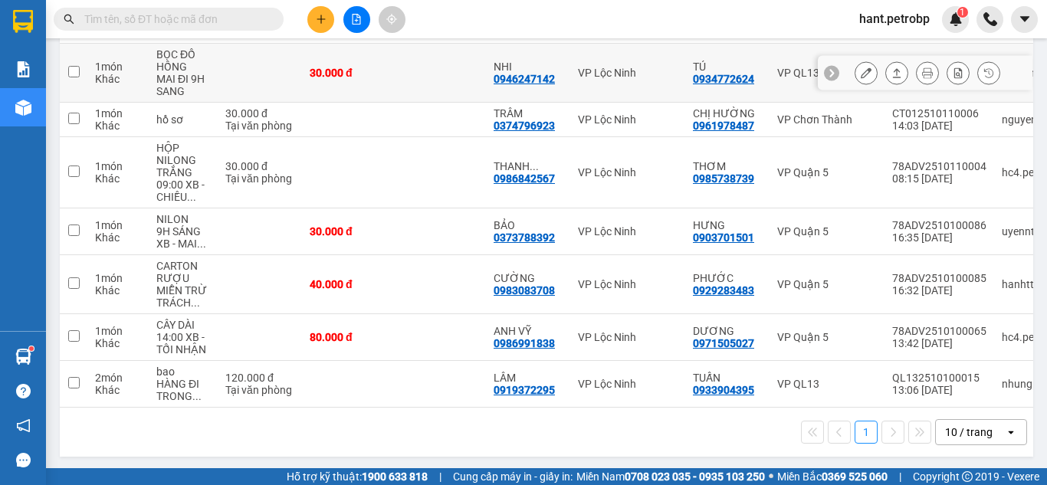
scroll to position [268, 0]
